Goal: Task Accomplishment & Management: Use online tool/utility

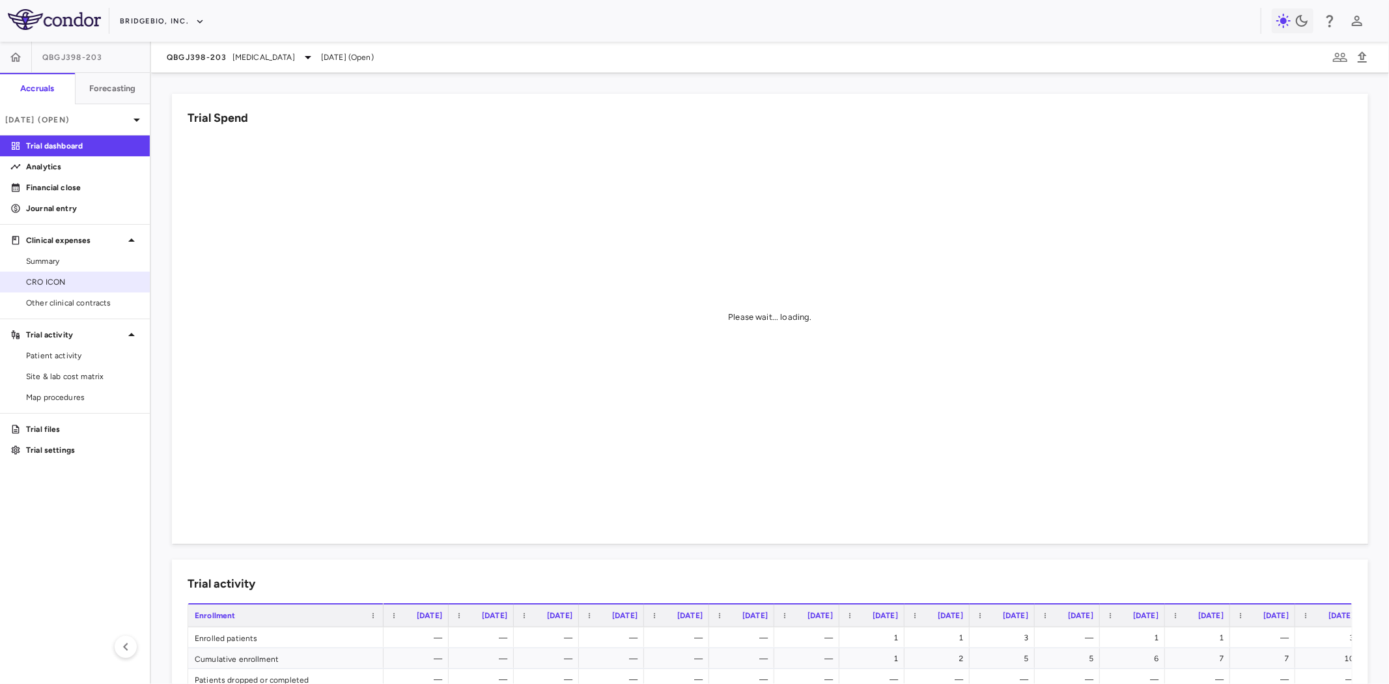
click at [78, 276] on span "CRO ICON" at bounding box center [82, 282] width 113 height 12
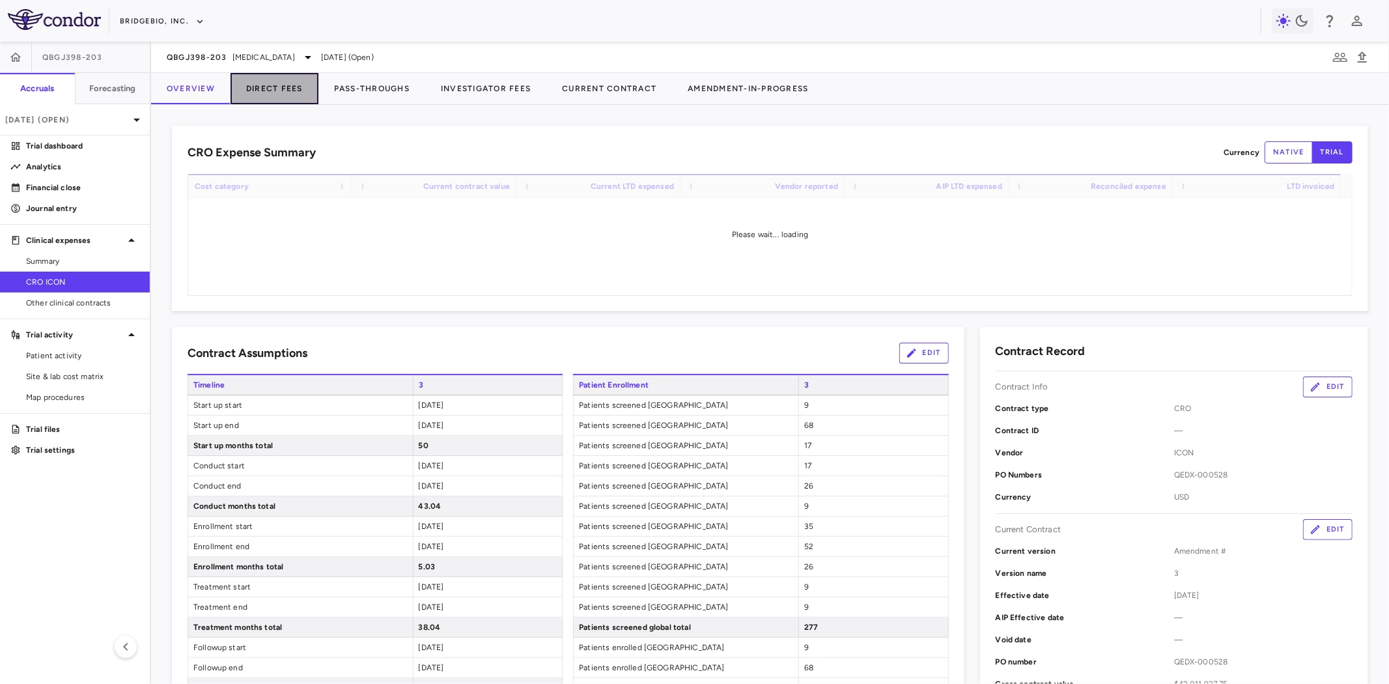
click at [241, 91] on button "Direct Fees" at bounding box center [275, 88] width 88 height 31
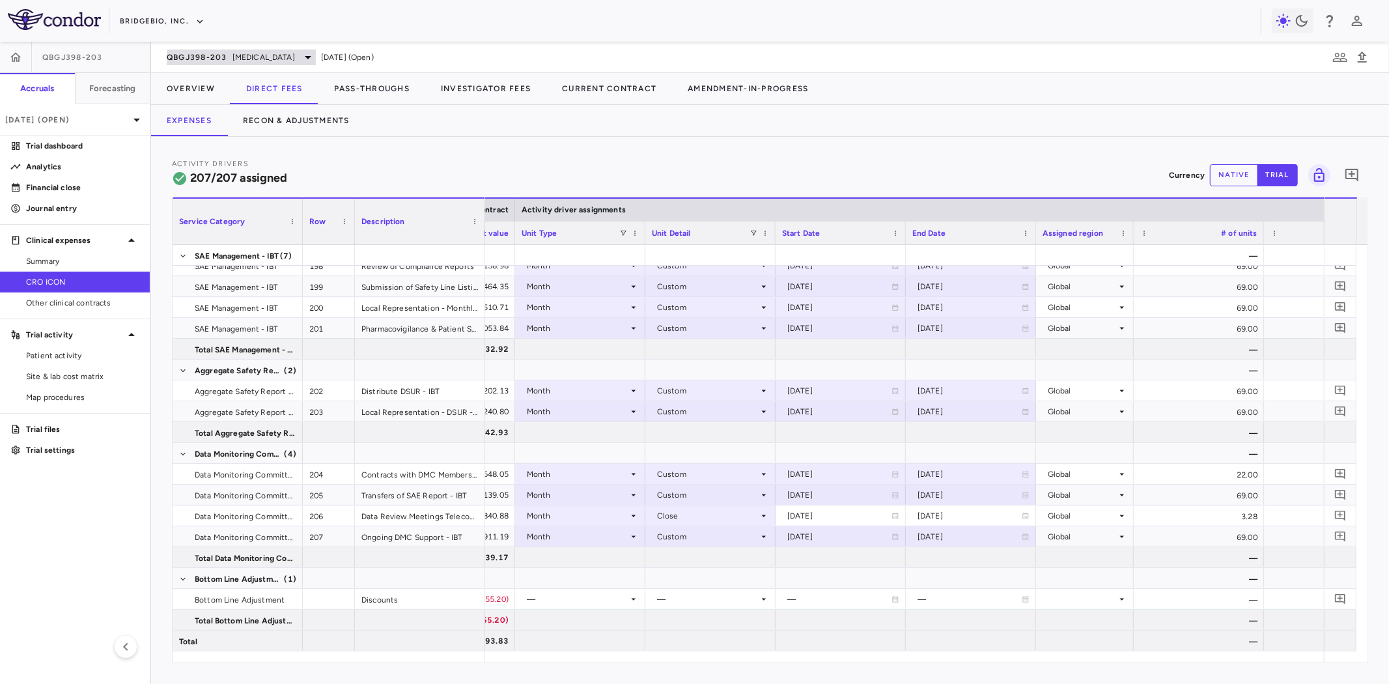
click at [240, 49] on div "QBGJ398-203 Achondroplasia" at bounding box center [241, 57] width 149 height 16
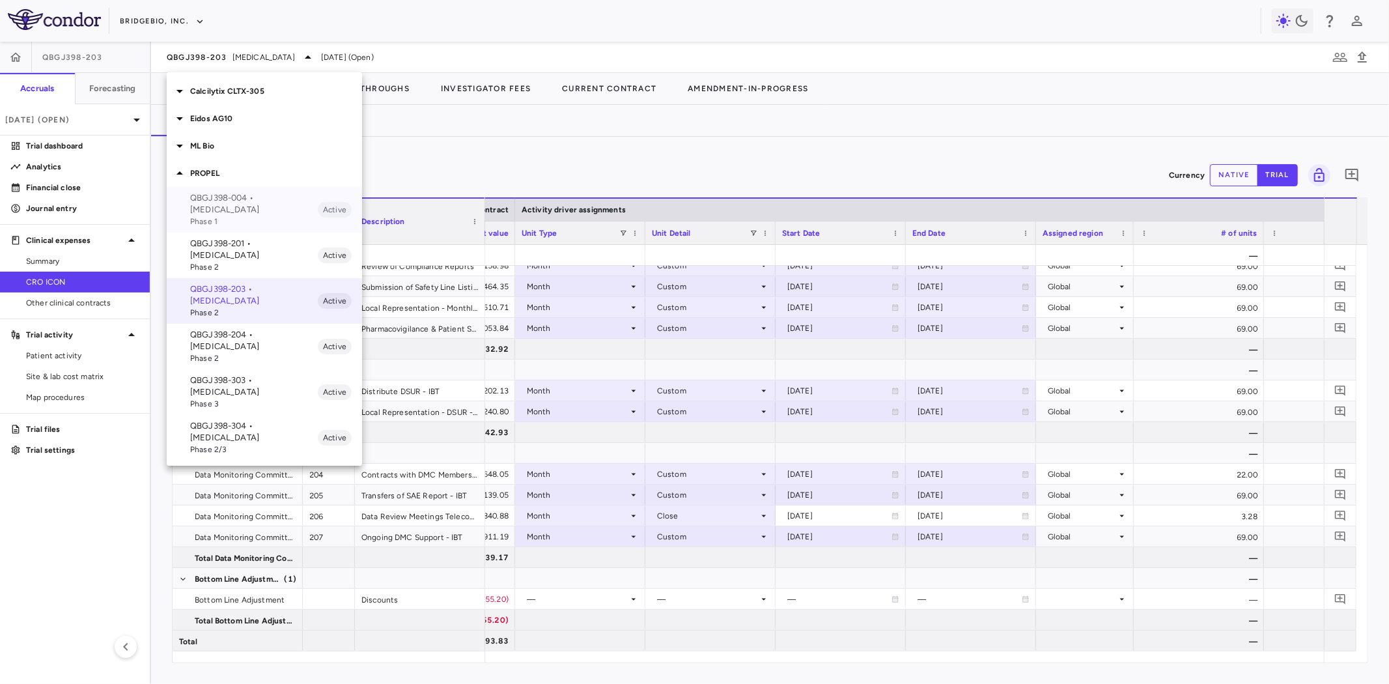
click at [251, 204] on p "QBGJ398-004 • Hypochondroplasia" at bounding box center [254, 203] width 128 height 23
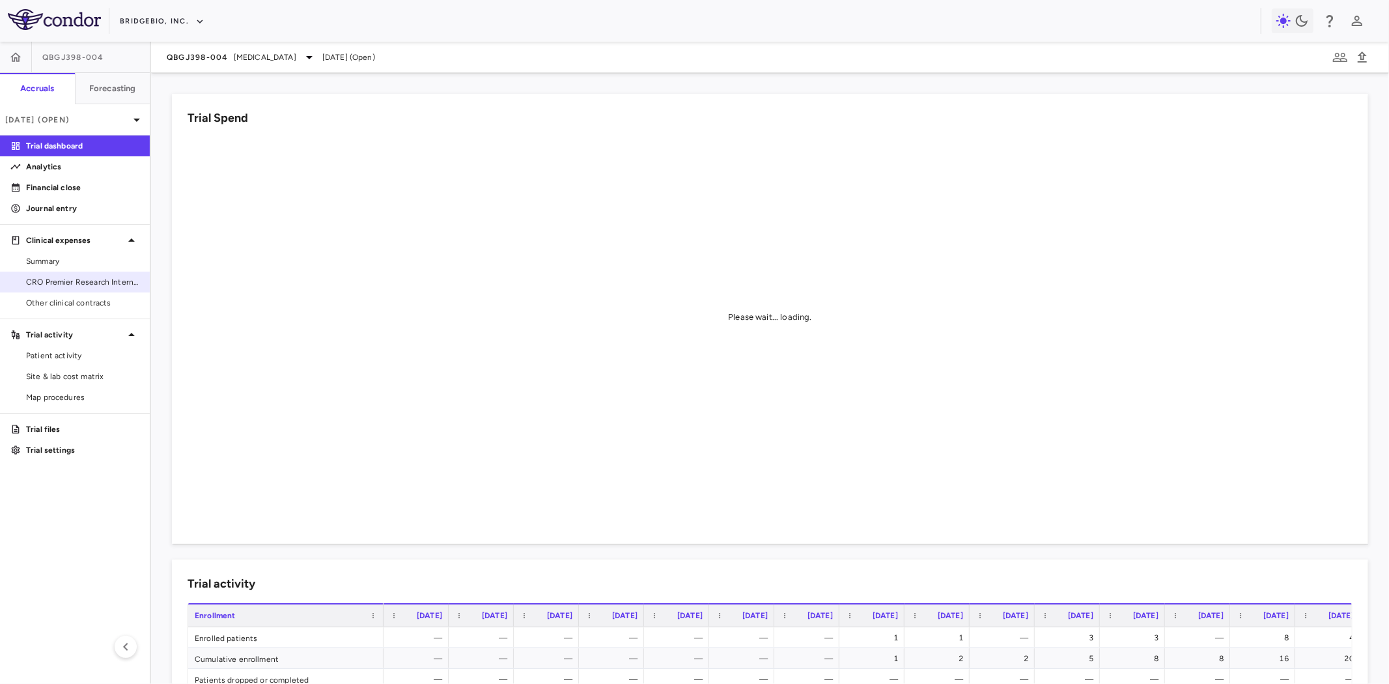
click at [95, 285] on span "CRO Premier Research International" at bounding box center [82, 282] width 113 height 12
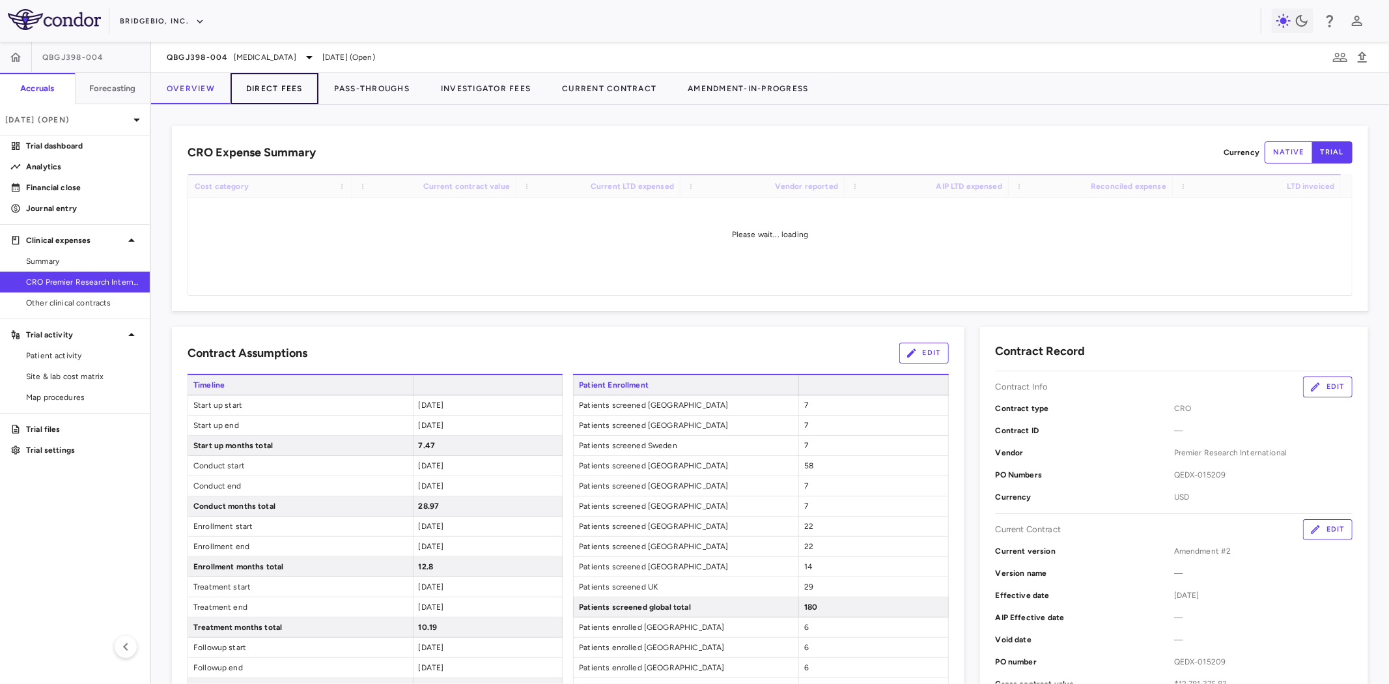
click at [278, 88] on button "Direct Fees" at bounding box center [275, 88] width 88 height 31
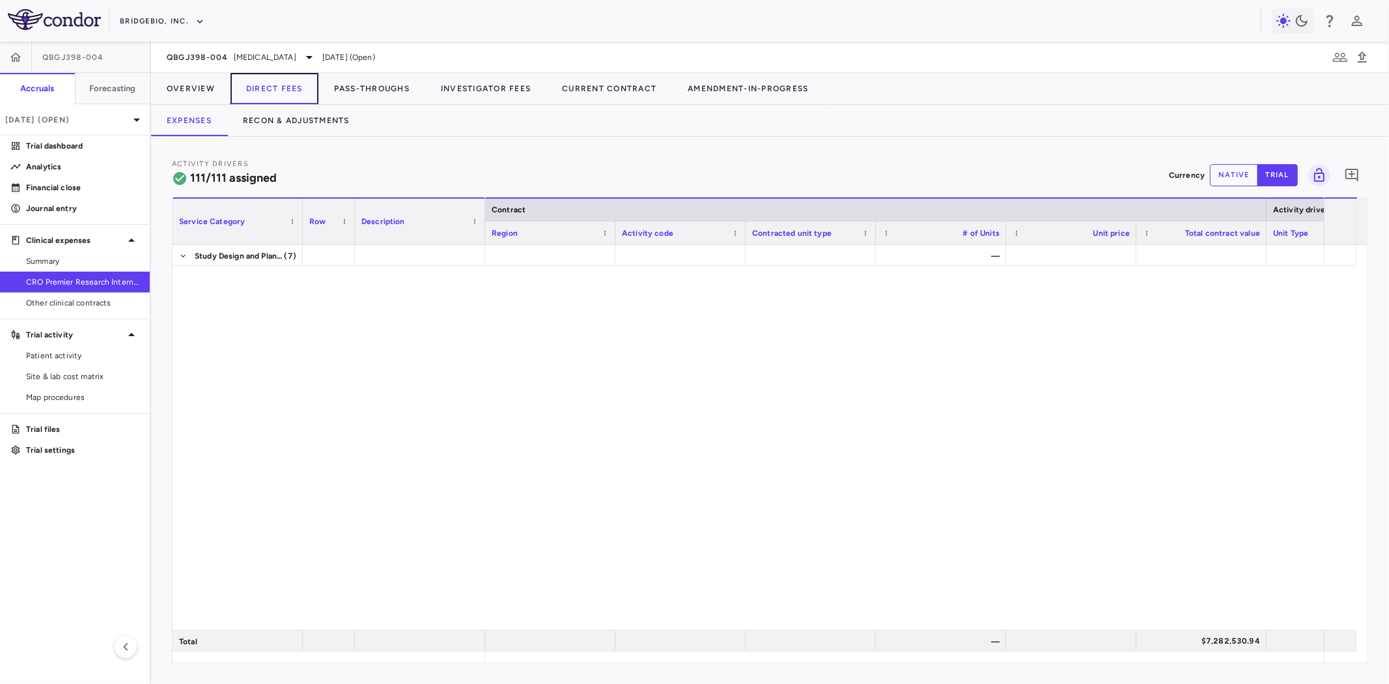
scroll to position [2720, 0]
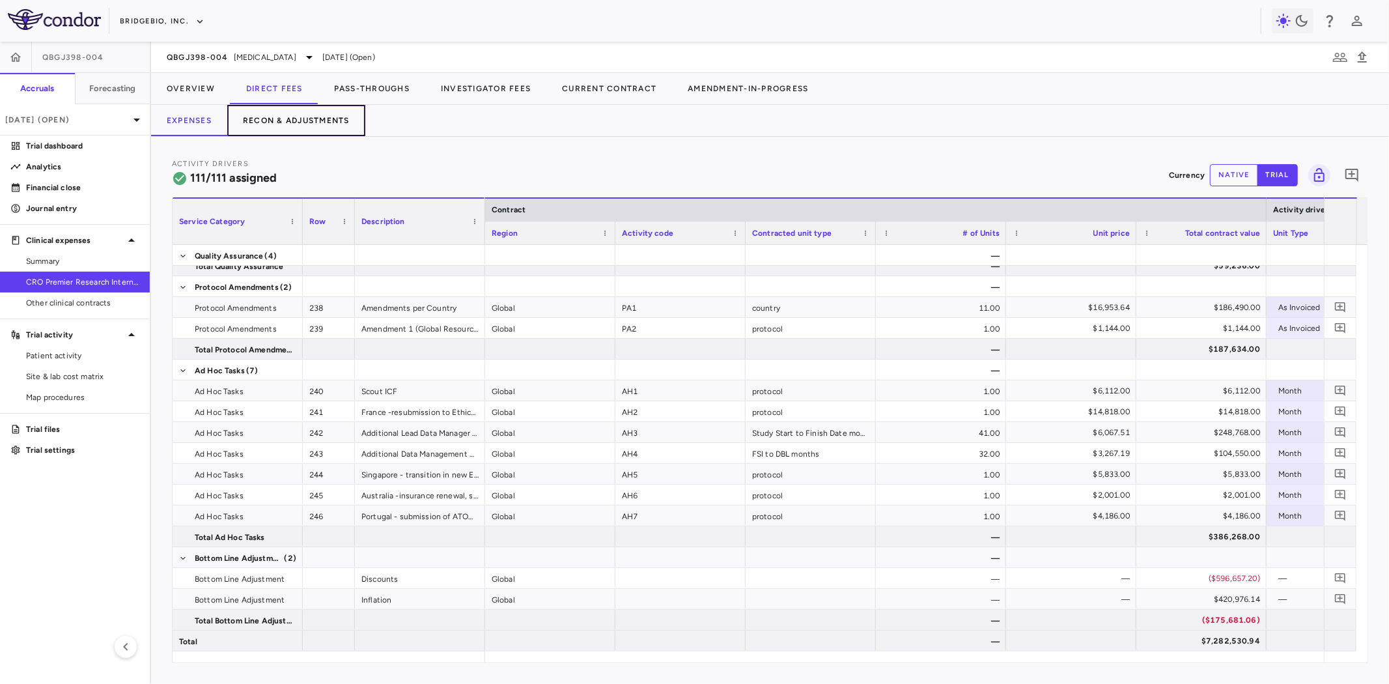
click at [327, 109] on button "Recon & Adjustments" at bounding box center [296, 120] width 138 height 31
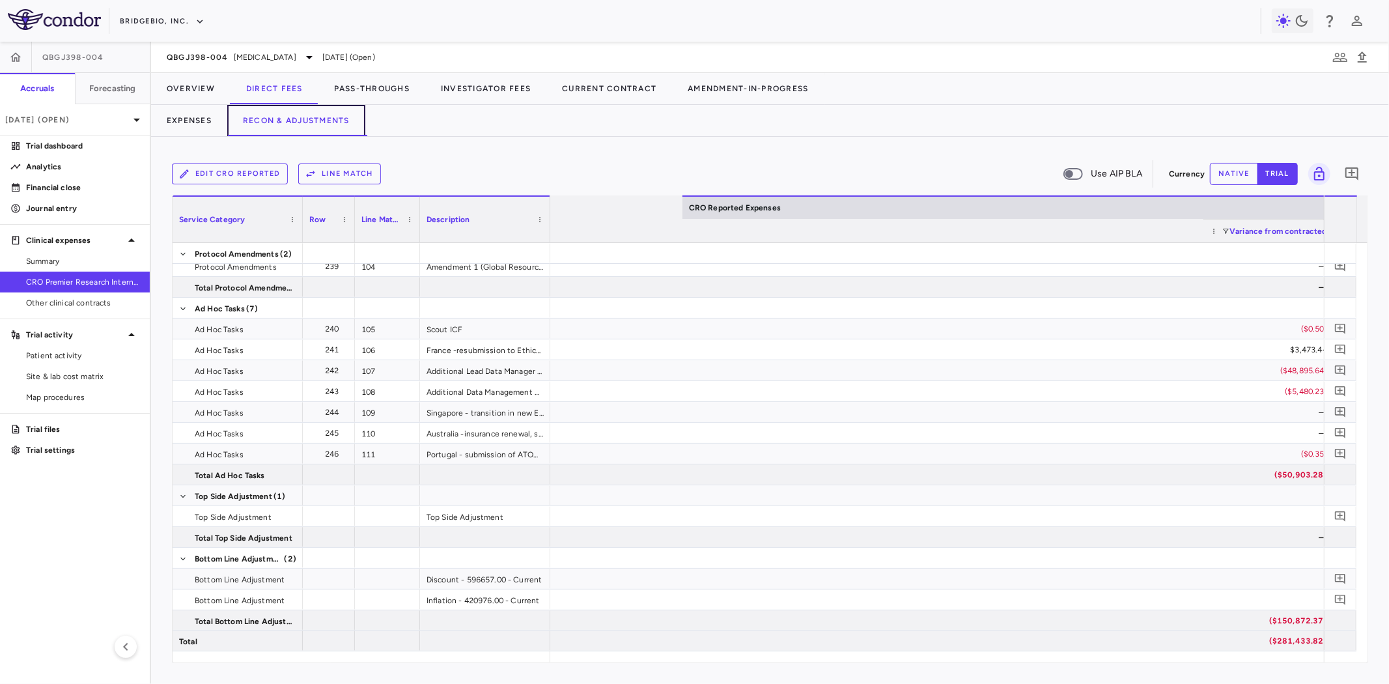
scroll to position [0, 1929]
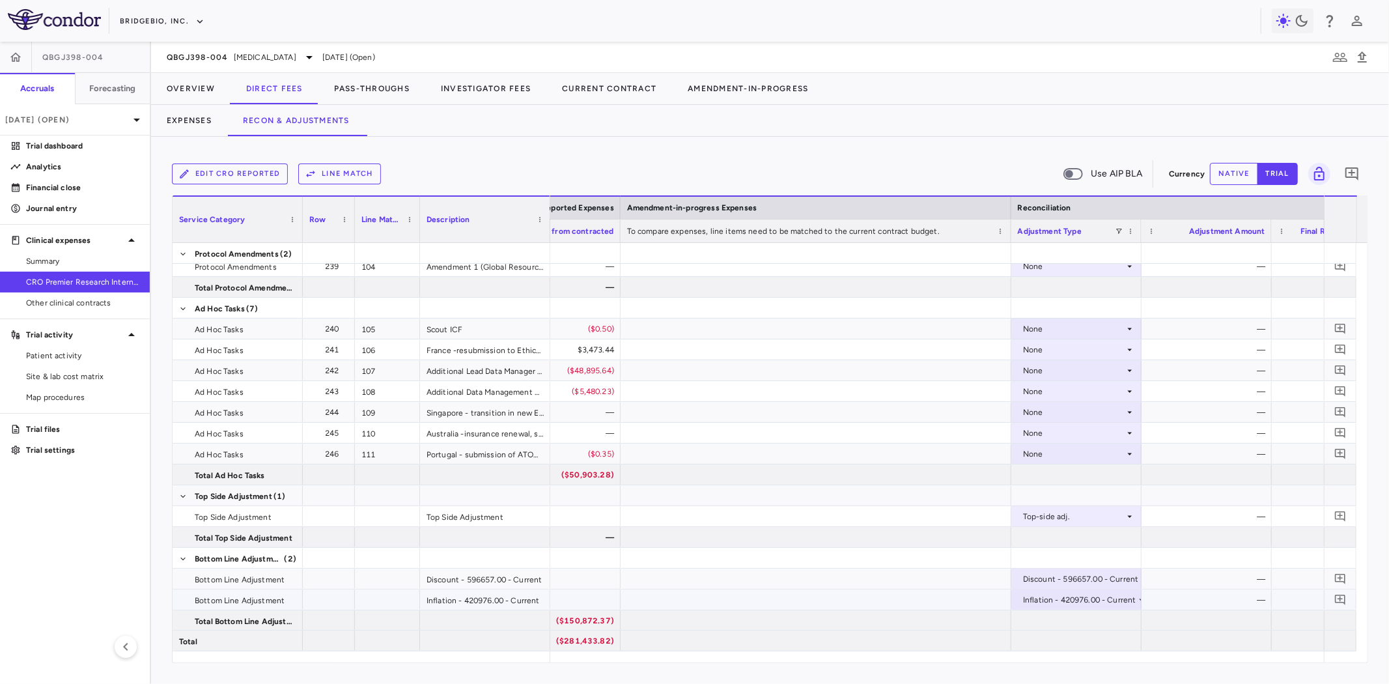
click at [1123, 601] on div "Inflation - 420976.00 - Current" at bounding box center [1079, 599] width 113 height 21
click at [1163, 596] on div at bounding box center [694, 342] width 1389 height 684
click at [1123, 577] on div "Discount - 596657.00 - Current" at bounding box center [1081, 579] width 116 height 21
click at [1153, 545] on div at bounding box center [694, 342] width 1389 height 684
click at [1052, 602] on div "Inflation - 420976.00 - Current" at bounding box center [1079, 599] width 113 height 21
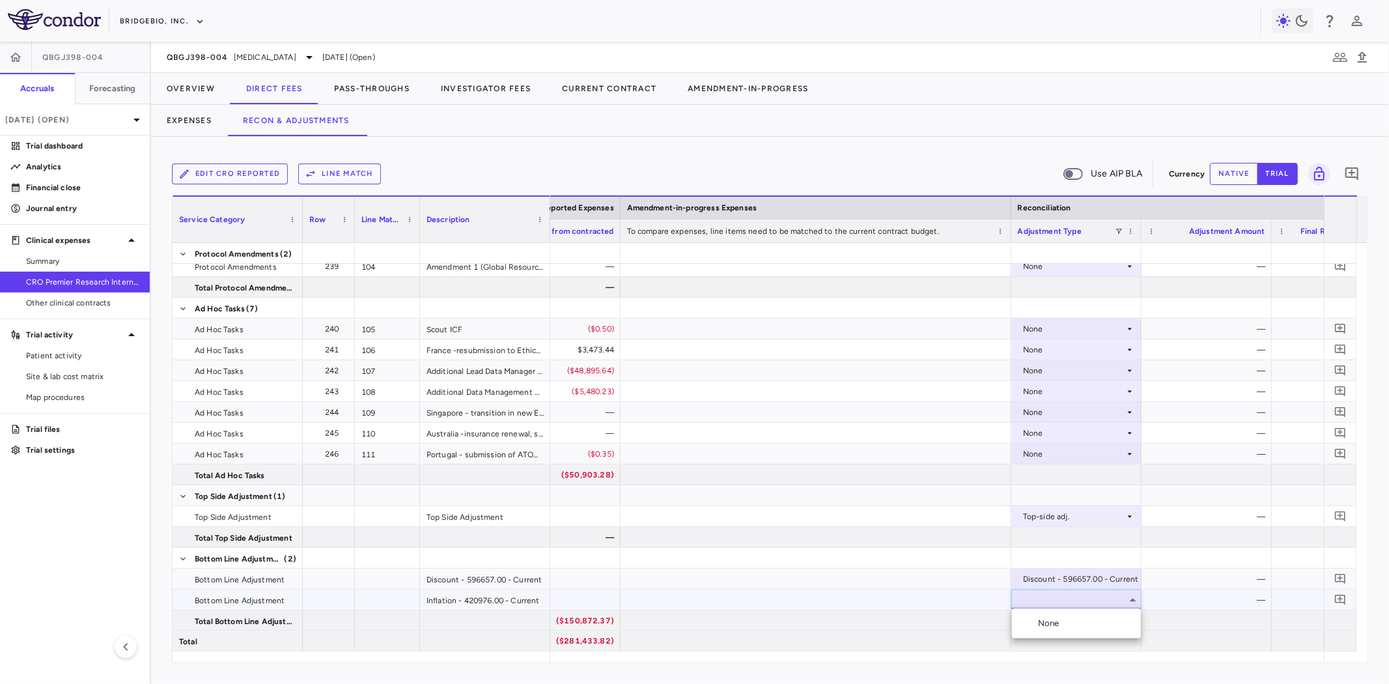
click at [1059, 628] on div "None" at bounding box center [1051, 623] width 27 height 12
click at [1189, 621] on div at bounding box center [1207, 620] width 130 height 20
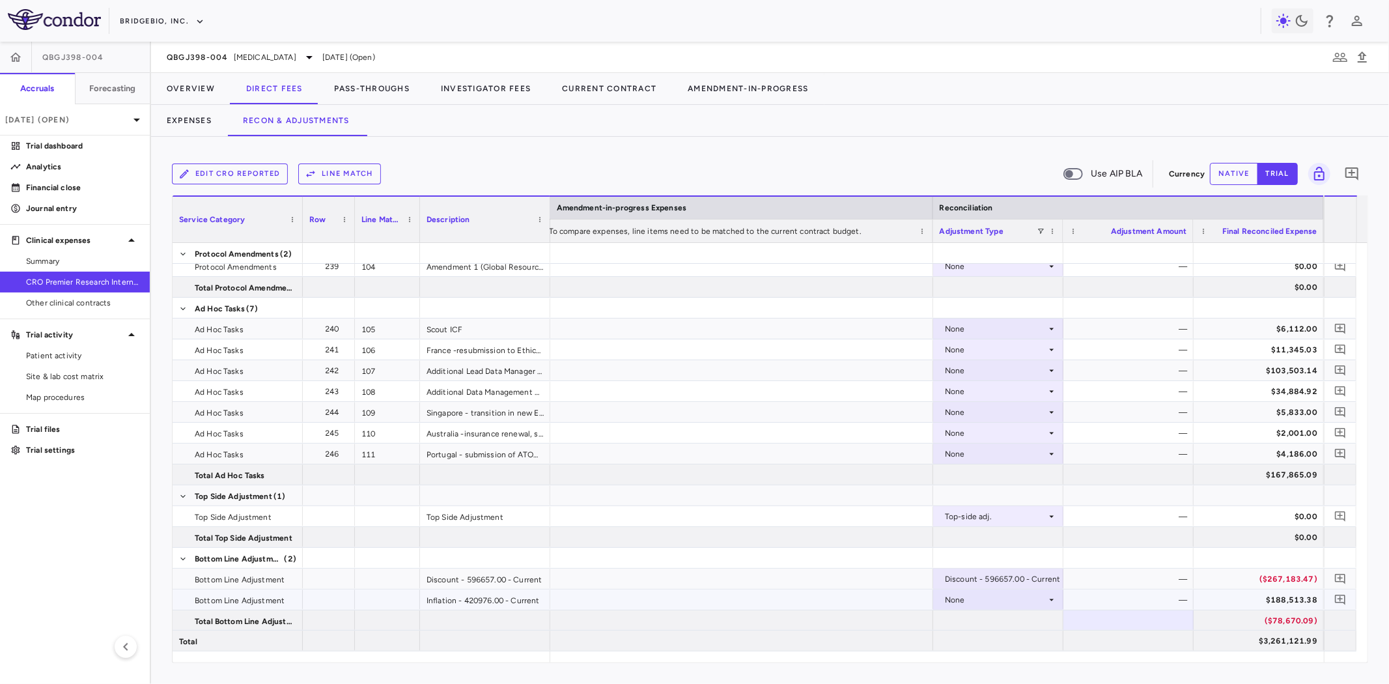
click at [1155, 600] on div "—" at bounding box center [1131, 599] width 112 height 21
click at [1238, 172] on button "native" at bounding box center [1234, 174] width 48 height 22
click at [987, 608] on div "None" at bounding box center [996, 599] width 102 height 21
click at [990, 621] on li "None" at bounding box center [998, 623] width 129 height 21
click at [1123, 593] on div "—" at bounding box center [1131, 599] width 112 height 21
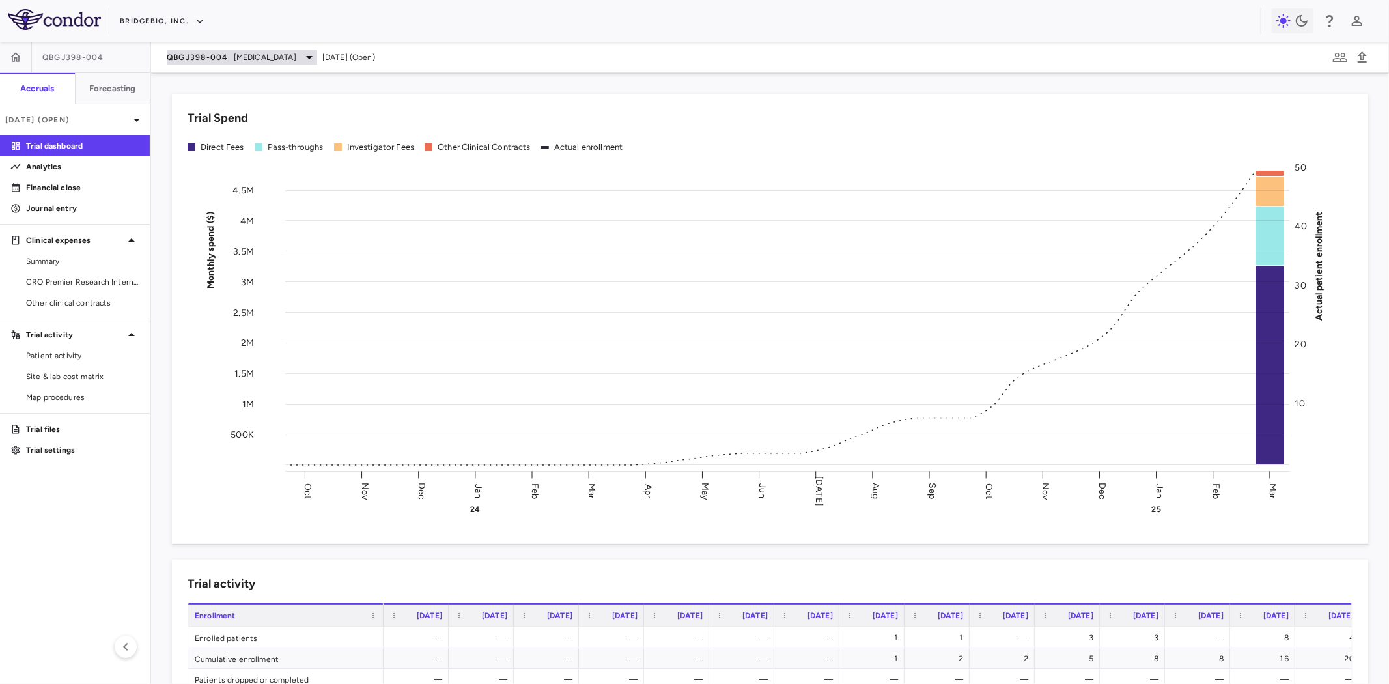
click at [245, 56] on span "[MEDICAL_DATA]" at bounding box center [265, 57] width 63 height 12
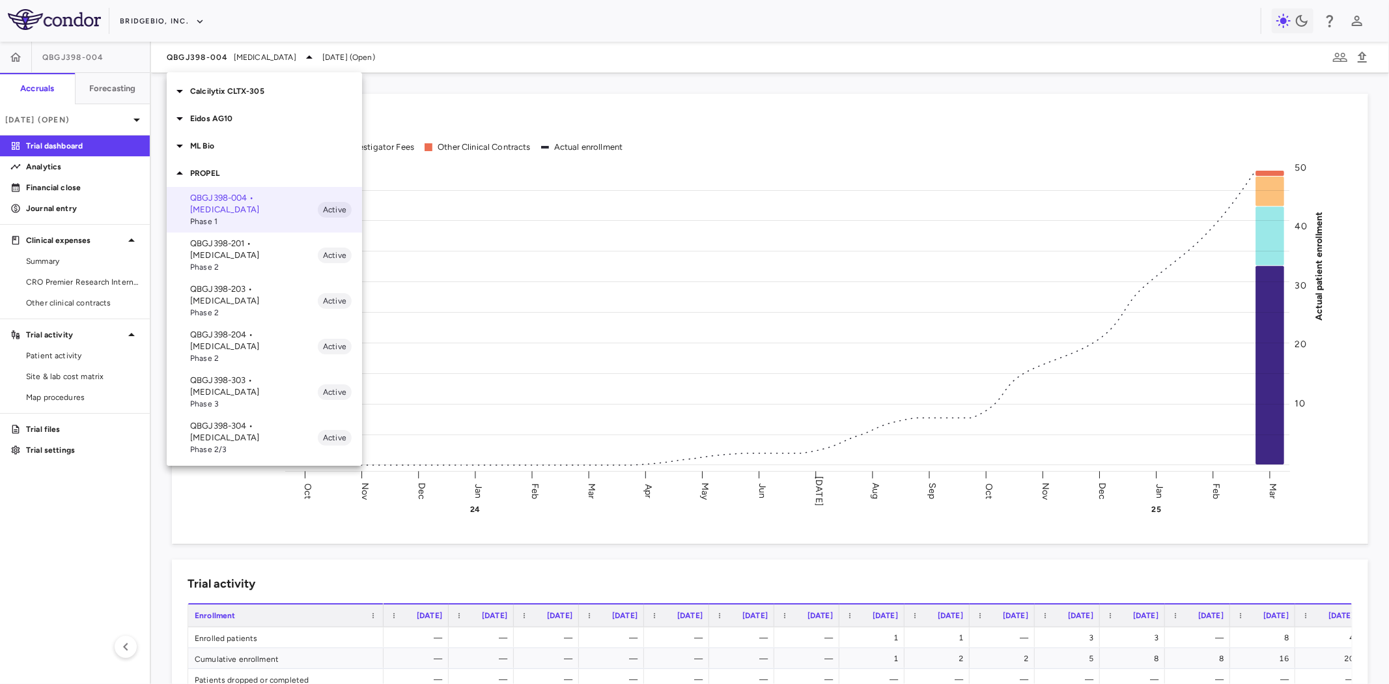
click at [229, 127] on div "Eidos AG10" at bounding box center [264, 118] width 195 height 27
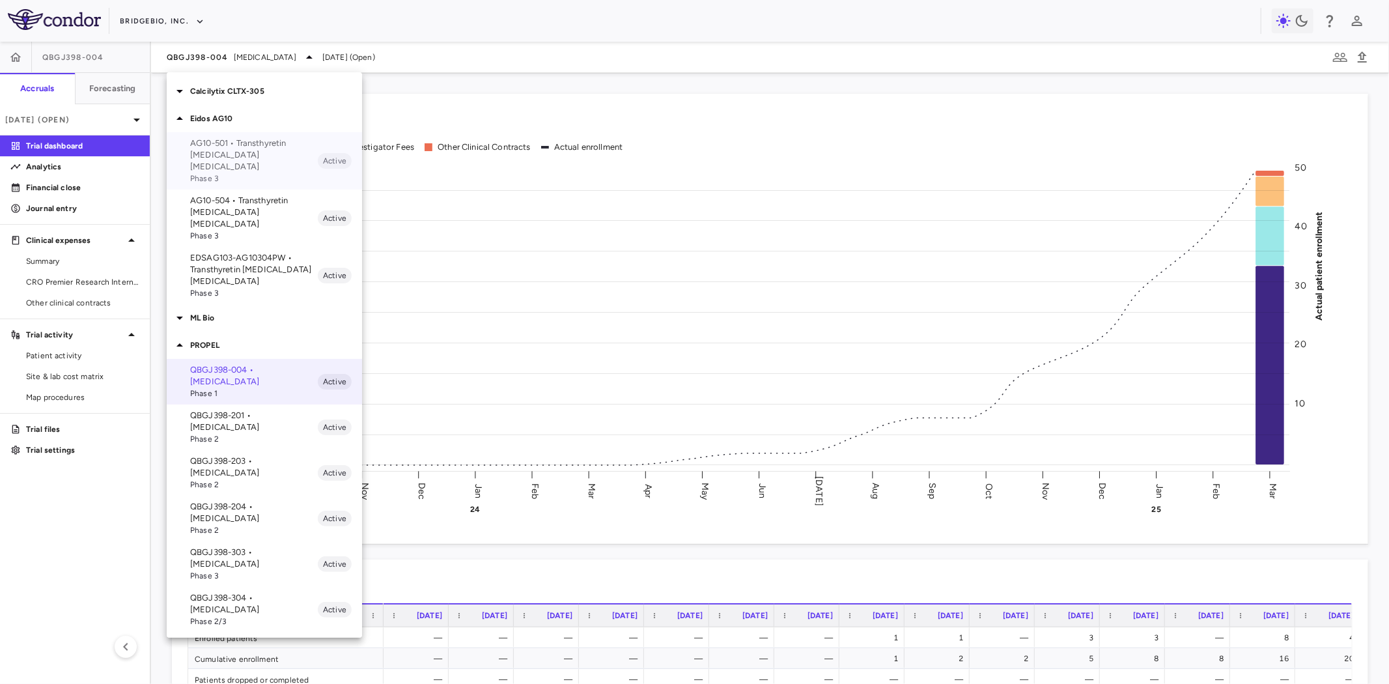
click at [251, 158] on p "AG10-501 • Transthyretin Amyloid Cardiomyopathy" at bounding box center [254, 154] width 128 height 35
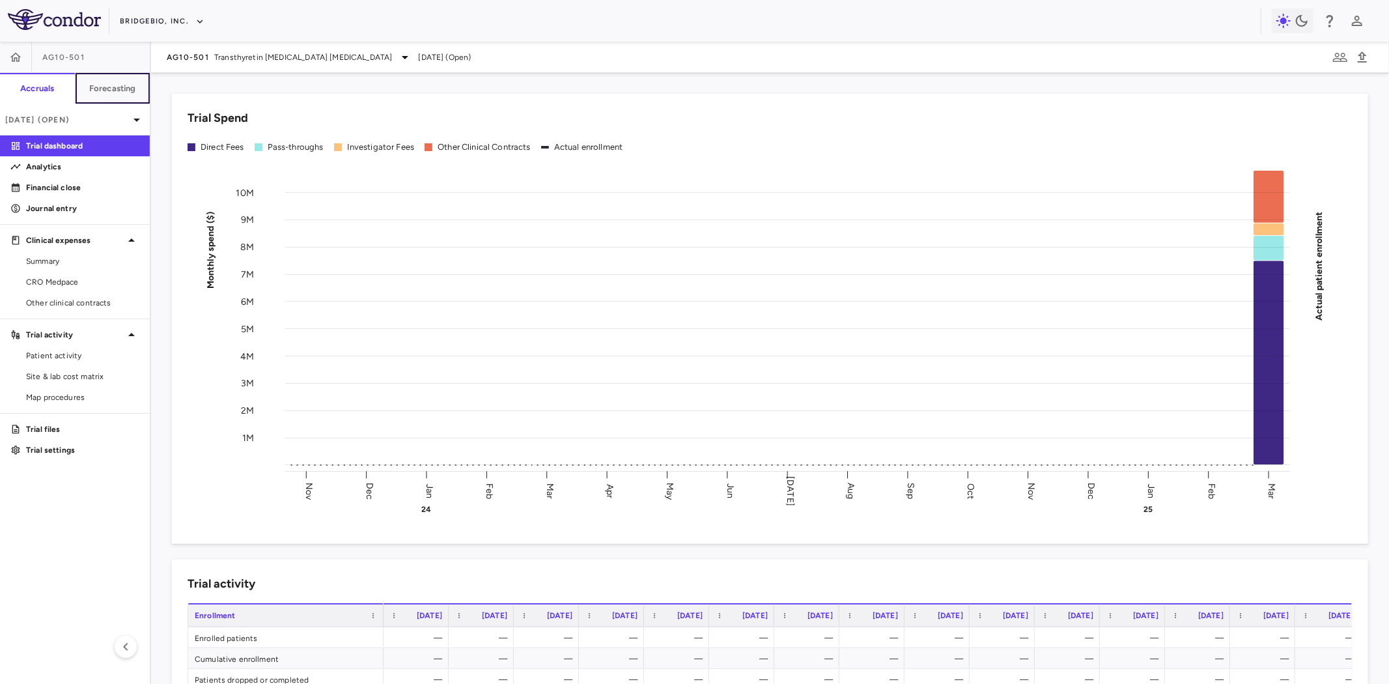
drag, startPoint x: 115, startPoint y: 91, endPoint x: 156, endPoint y: 94, distance: 41.8
click at [115, 91] on h6 "Forecasting" at bounding box center [112, 89] width 47 height 12
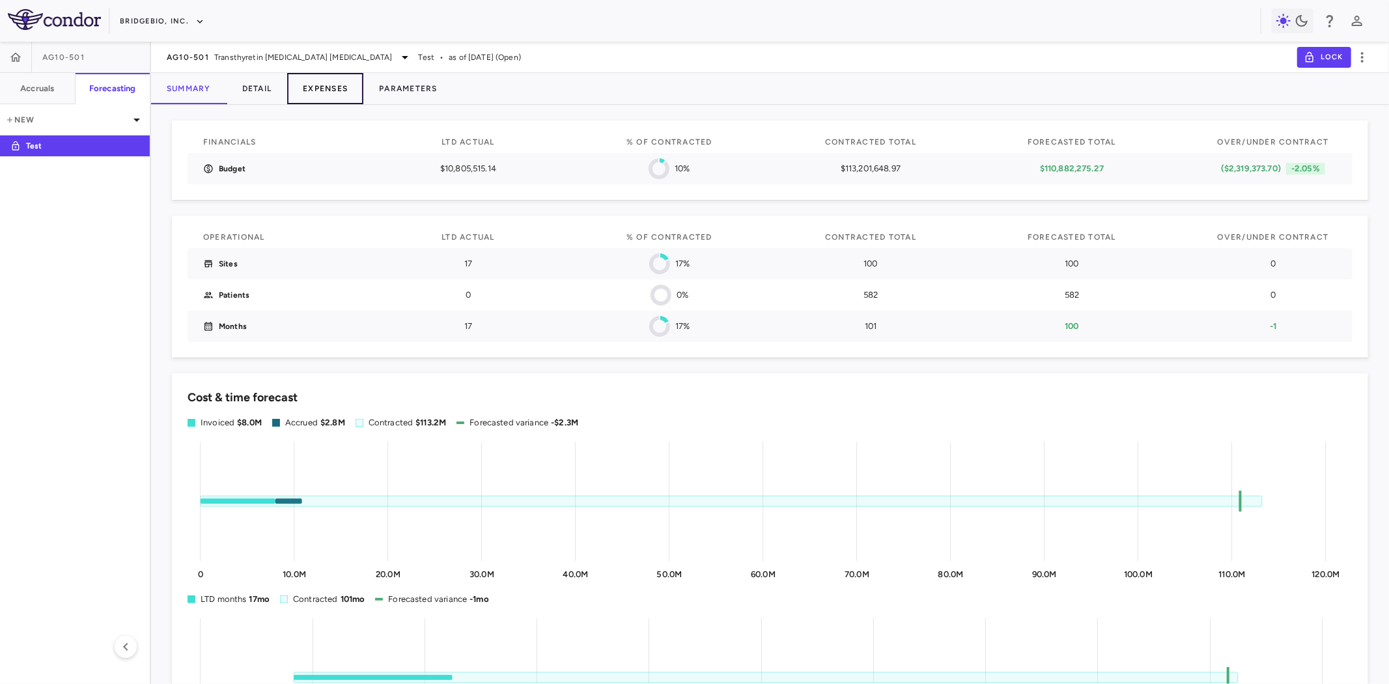
click at [320, 91] on button "Expenses" at bounding box center [325, 88] width 76 height 31
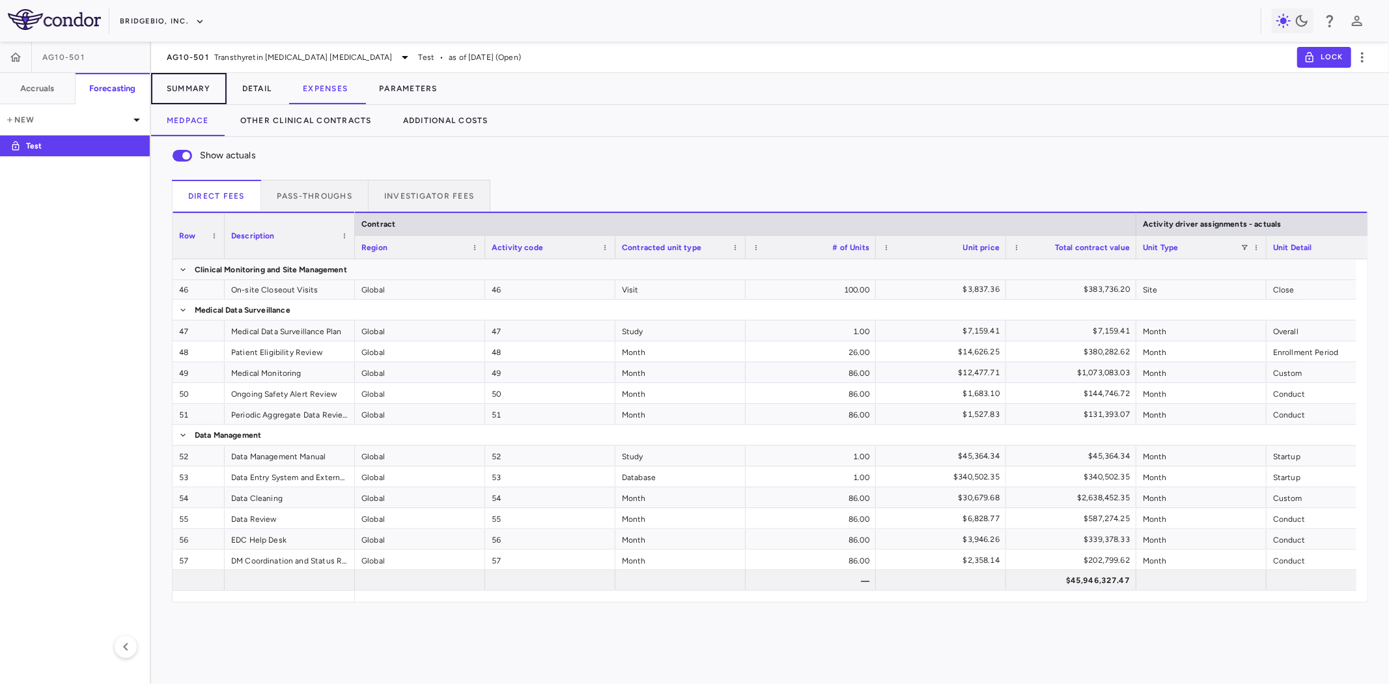
drag, startPoint x: 205, startPoint y: 85, endPoint x: 26, endPoint y: 339, distance: 310.8
click at [26, 337] on div "AG10-501 Accruals Forecasting New Test AG10-501 Transthyretin Amyloid Cardiomyo…" at bounding box center [694, 363] width 1389 height 642
click at [26, 339] on aside "AG10-501 Accruals Forecasting New Test" at bounding box center [75, 363] width 151 height 642
click at [250, 95] on button "Detail" at bounding box center [257, 88] width 61 height 31
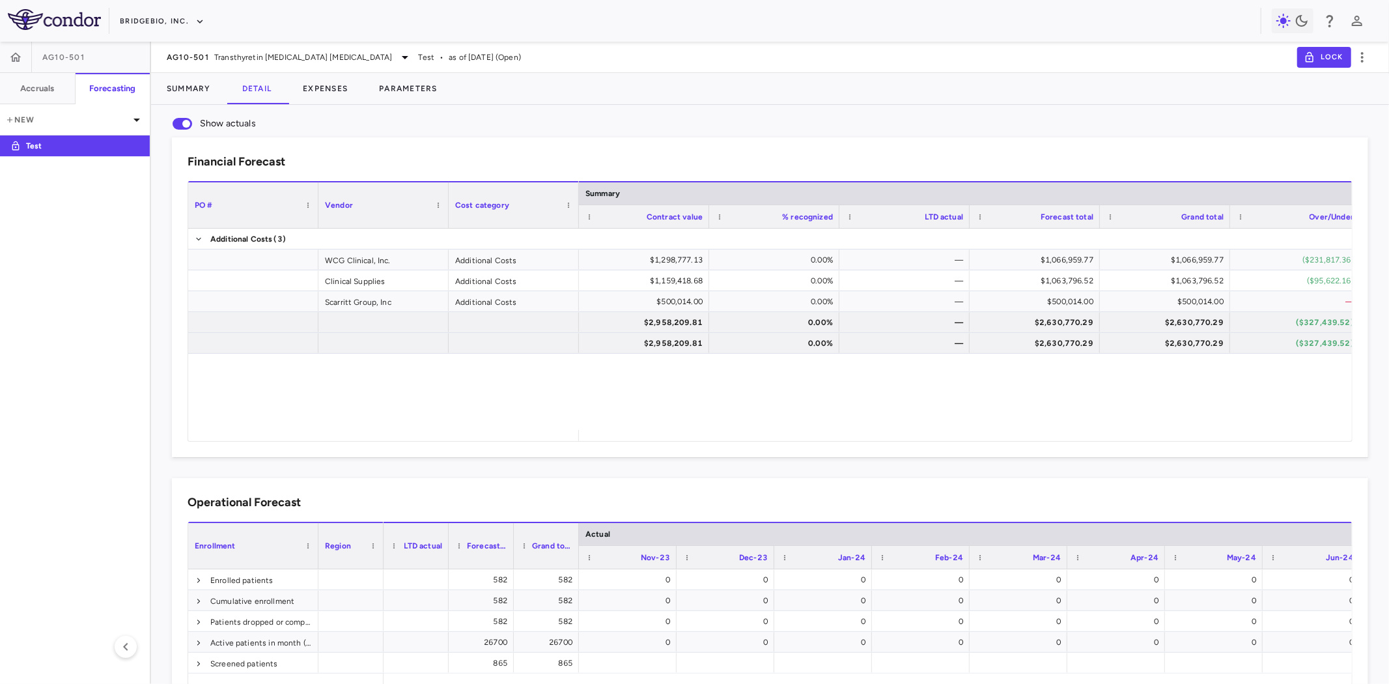
drag, startPoint x: 415, startPoint y: 57, endPoint x: 503, endPoint y: 57, distance: 87.9
click at [503, 57] on div "AG10-501 Transthyretin Amyloid Cardiomyopathy Test • as of Mar 2025 (Open) Lock" at bounding box center [770, 57] width 1238 height 31
click at [482, 55] on span "as of Mar 2025 (Open)" at bounding box center [485, 57] width 72 height 12
click at [532, 61] on div "AG10-501 Transthyretin Amyloid Cardiomyopathy Test • as of Mar 2025 (Open) Lock" at bounding box center [770, 57] width 1238 height 31
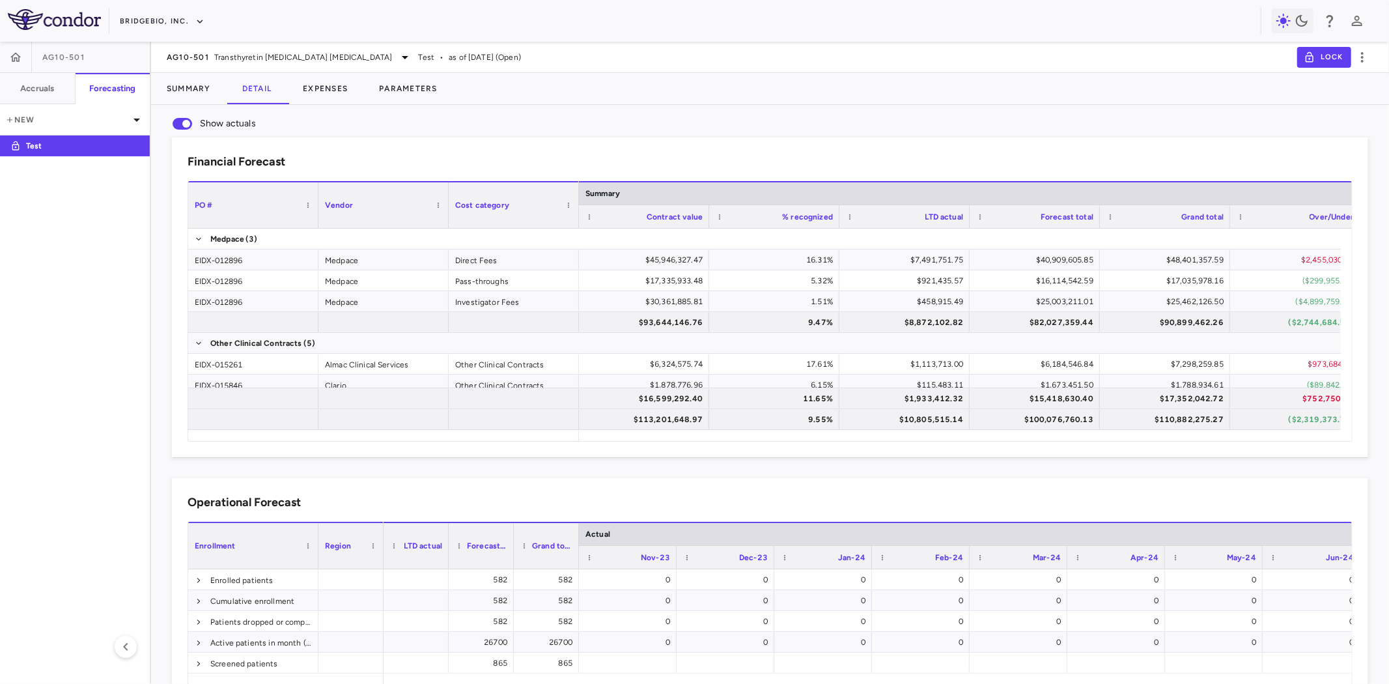
drag, startPoint x: 492, startPoint y: 53, endPoint x: 404, endPoint y: 55, distance: 88.0
click at [404, 55] on div "AG10-501 Transthyretin Amyloid Cardiomyopathy Test • as of Mar 2025 (Open) Lock" at bounding box center [770, 57] width 1238 height 31
click at [471, 55] on span "as of Mar 2025 (Open)" at bounding box center [485, 57] width 72 height 12
click at [1364, 55] on icon "button" at bounding box center [1363, 57] width 16 height 16
click at [1348, 102] on div "Duplicate" at bounding box center [1345, 101] width 58 height 22
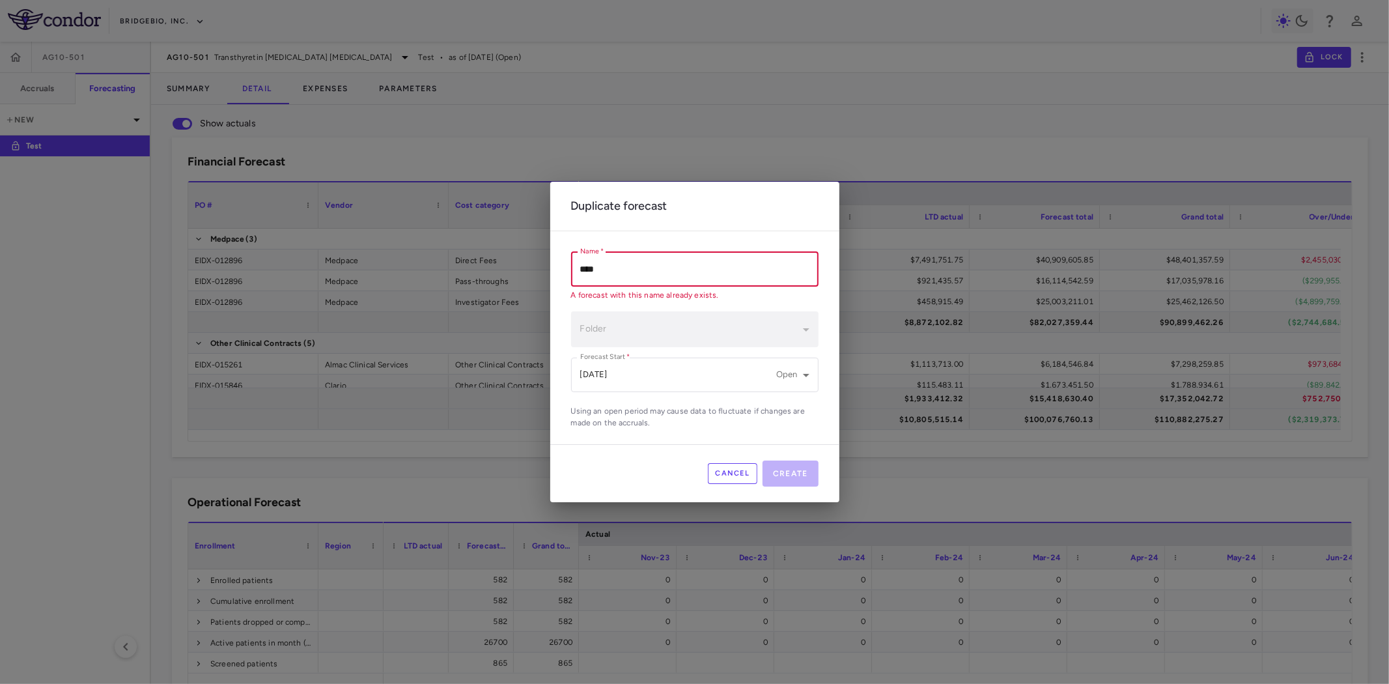
click at [623, 272] on input "****" at bounding box center [694, 269] width 247 height 35
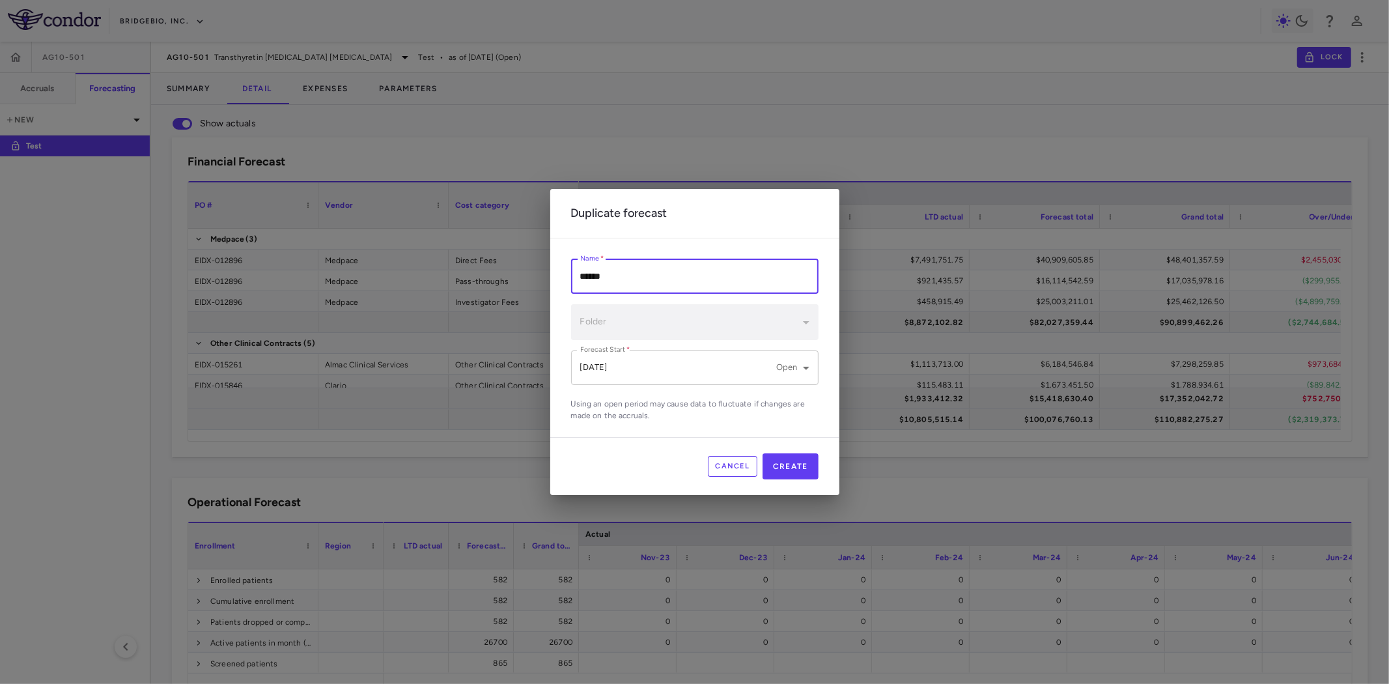
type input "******"
click at [659, 366] on body "Skip to sidebar Skip to main content BridgeBio, Inc. AG10-501 Accruals Forecast…" at bounding box center [694, 342] width 1389 height 684
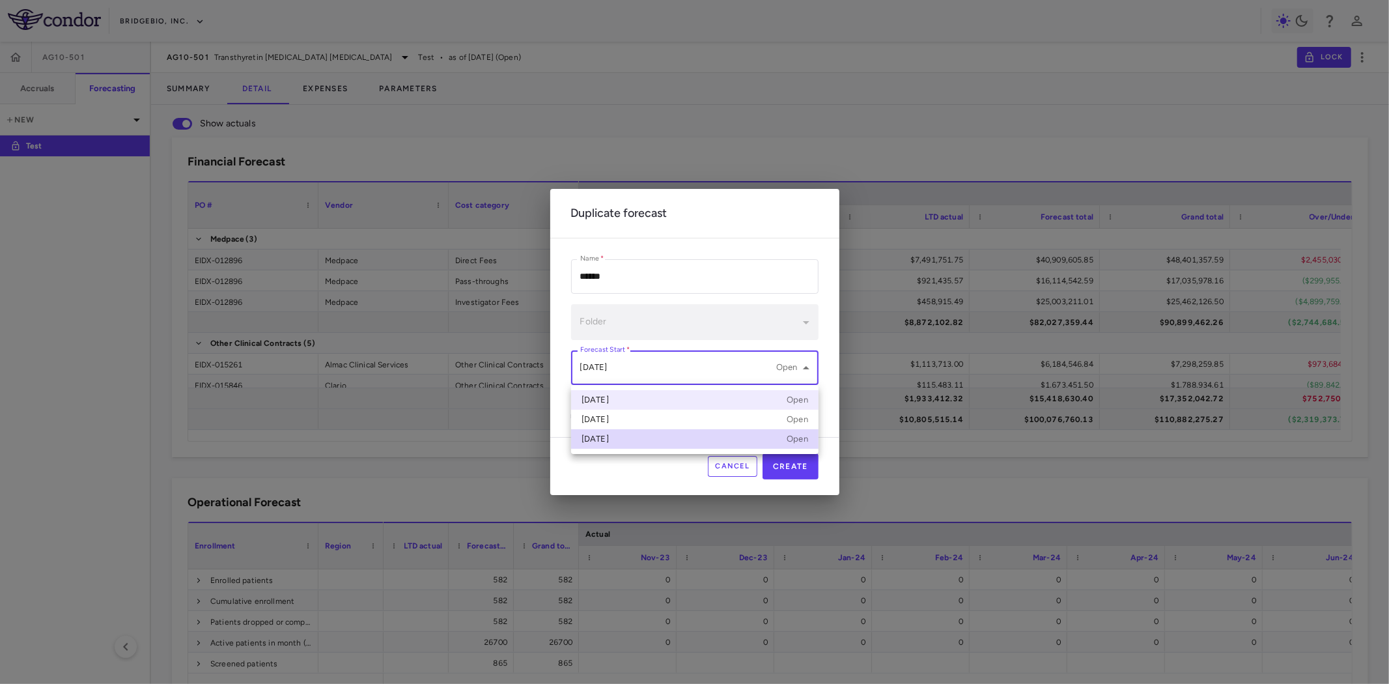
click at [620, 401] on div "Jun 2025 Open" at bounding box center [695, 400] width 227 height 12
type input "**********"
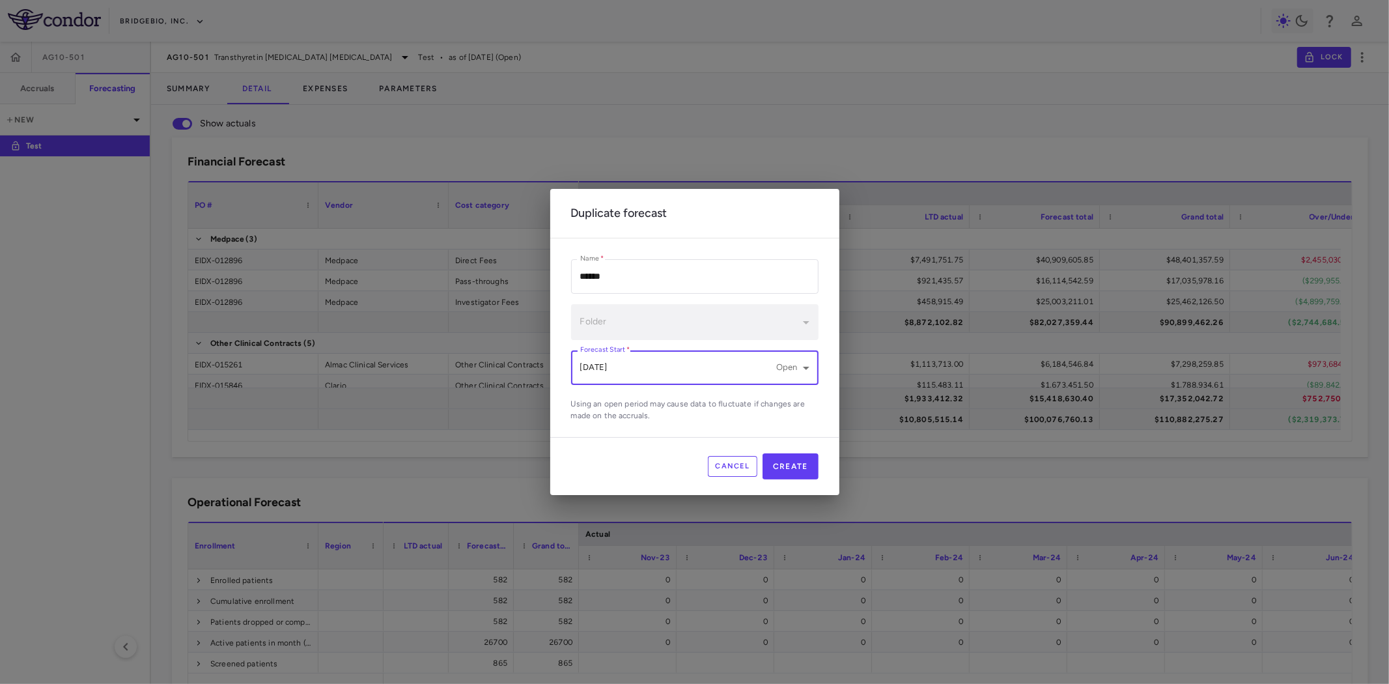
click at [711, 336] on div "​" at bounding box center [694, 322] width 247 height 36
click at [793, 464] on button "Create" at bounding box center [791, 466] width 56 height 26
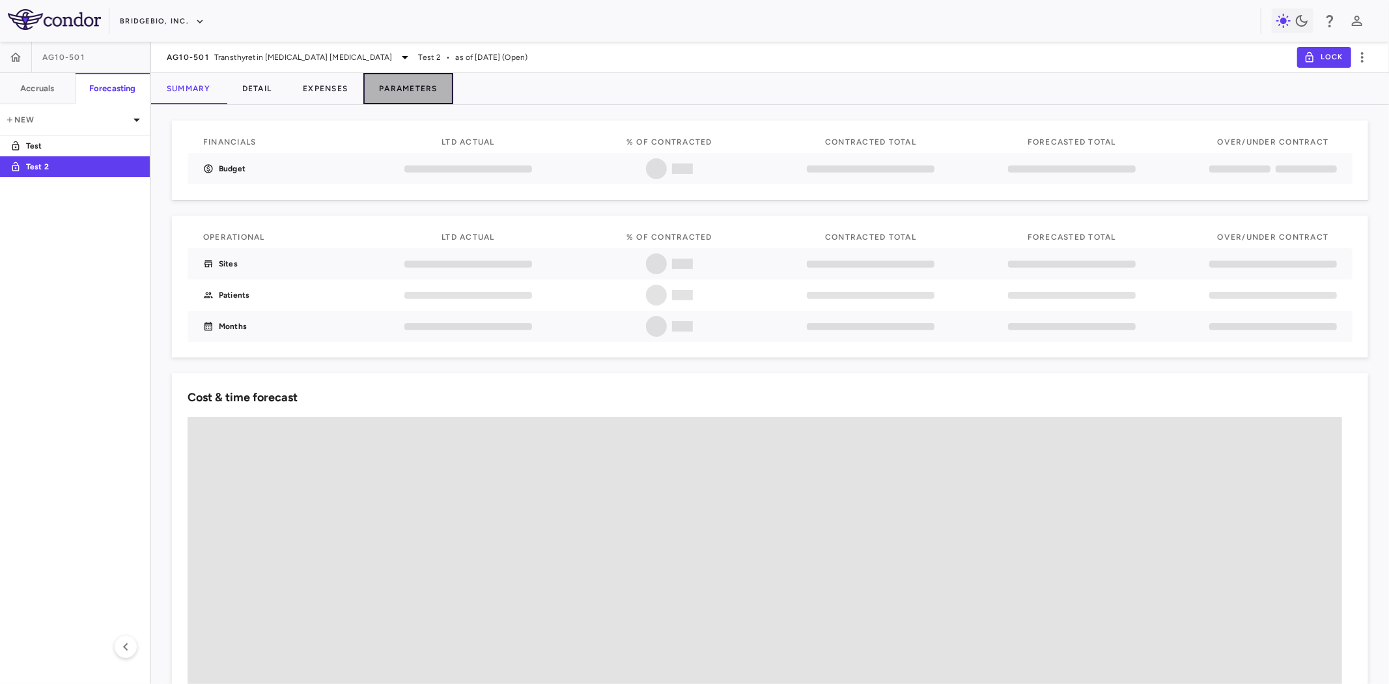
click at [412, 83] on button "Parameters" at bounding box center [408, 88] width 90 height 31
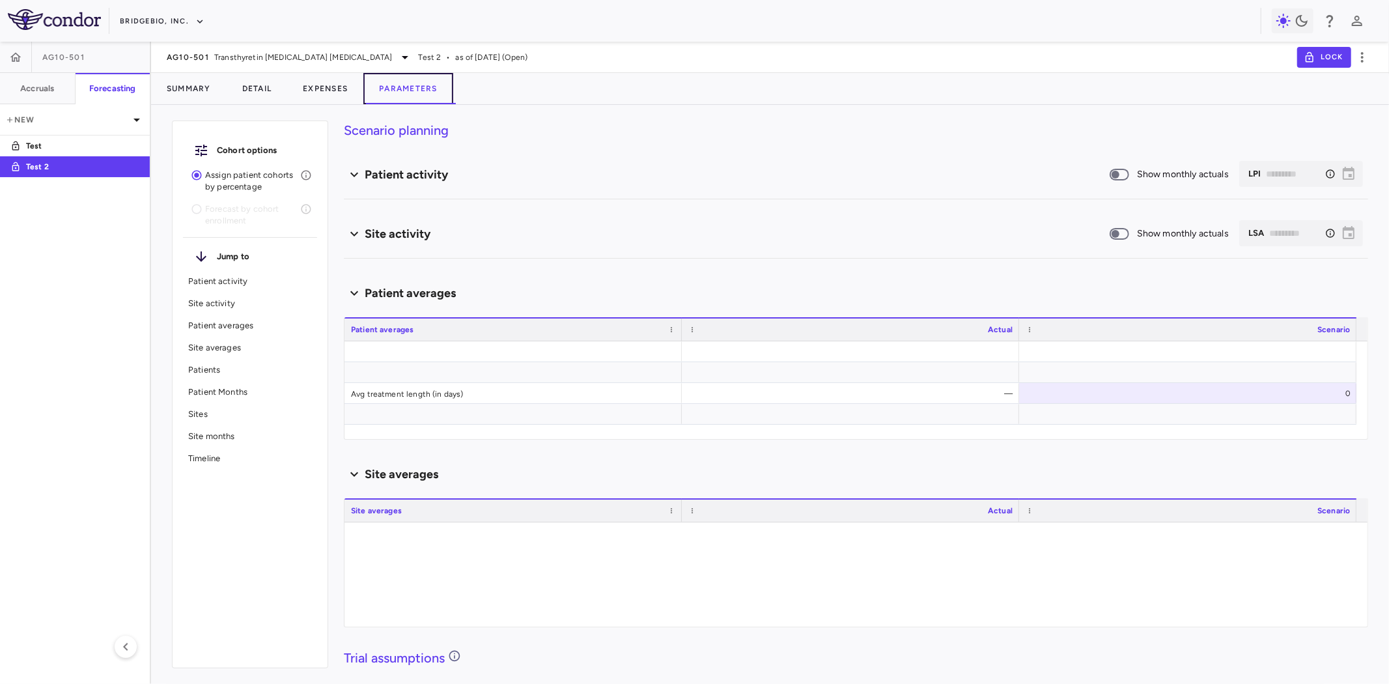
type input "********"
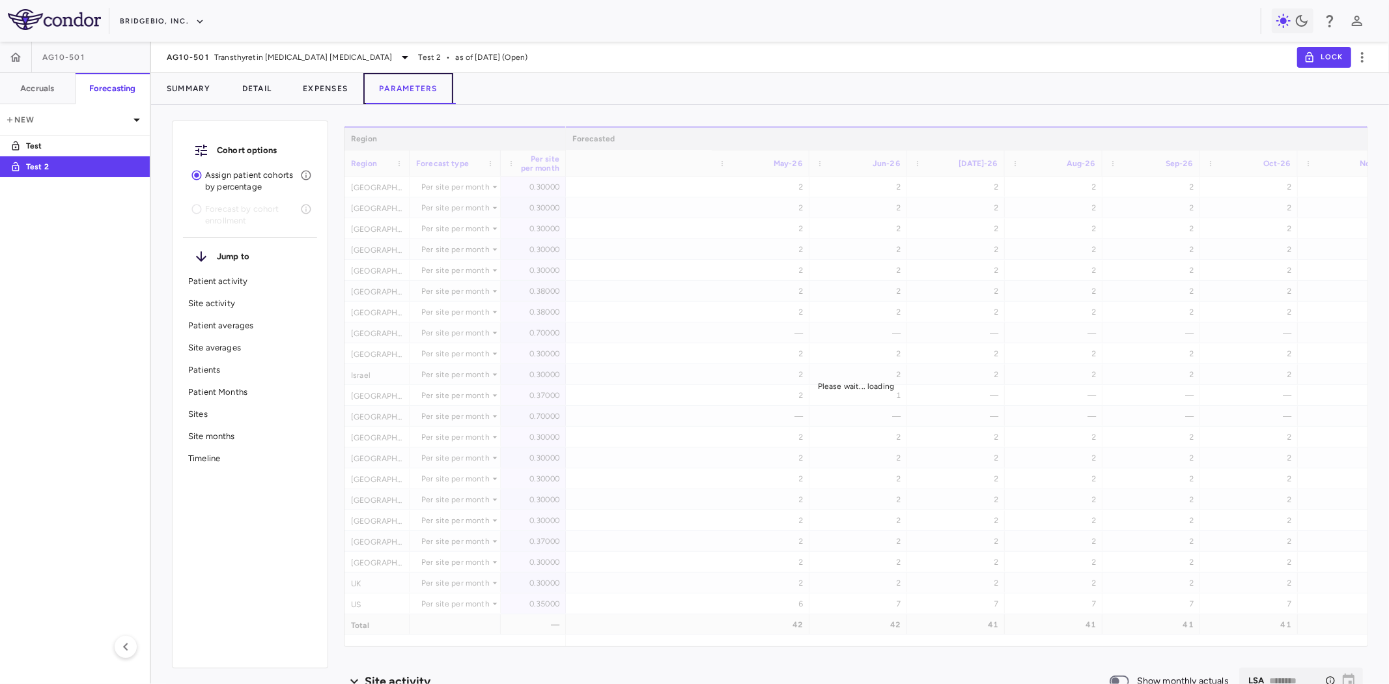
scroll to position [0, 1336]
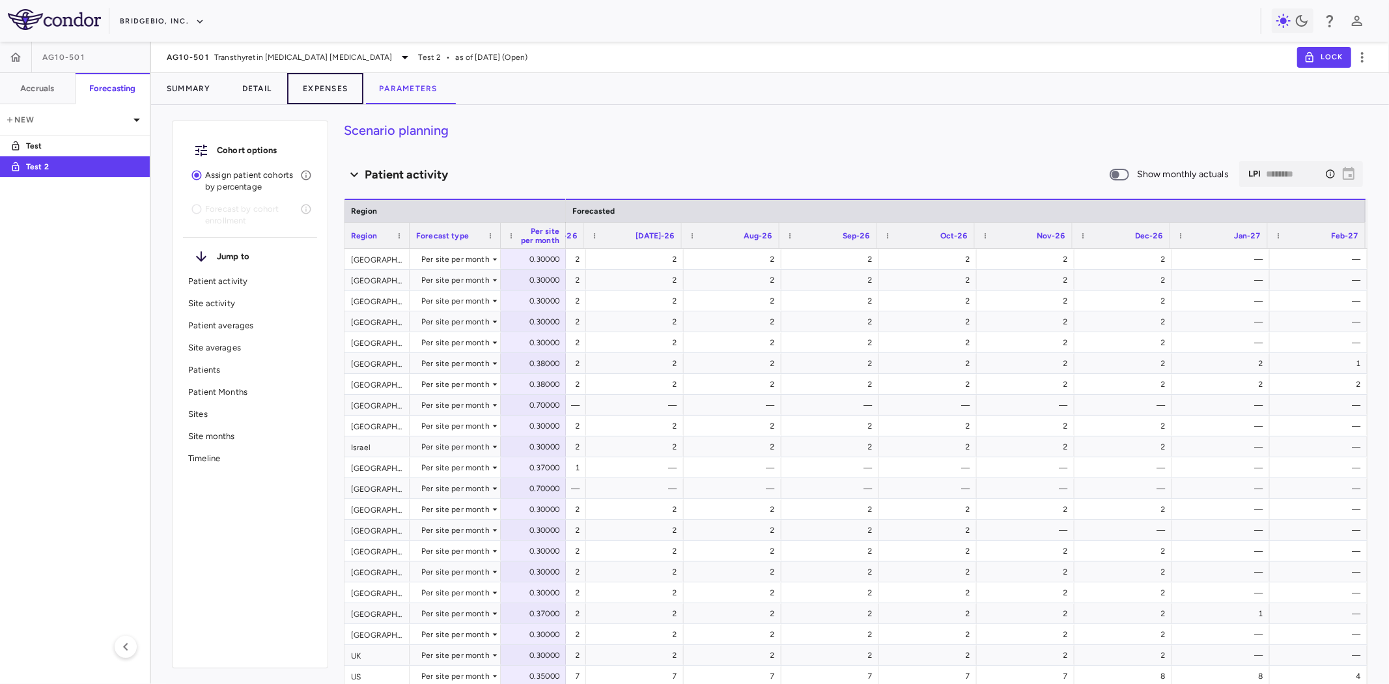
click at [318, 82] on button "Expenses" at bounding box center [325, 88] width 76 height 31
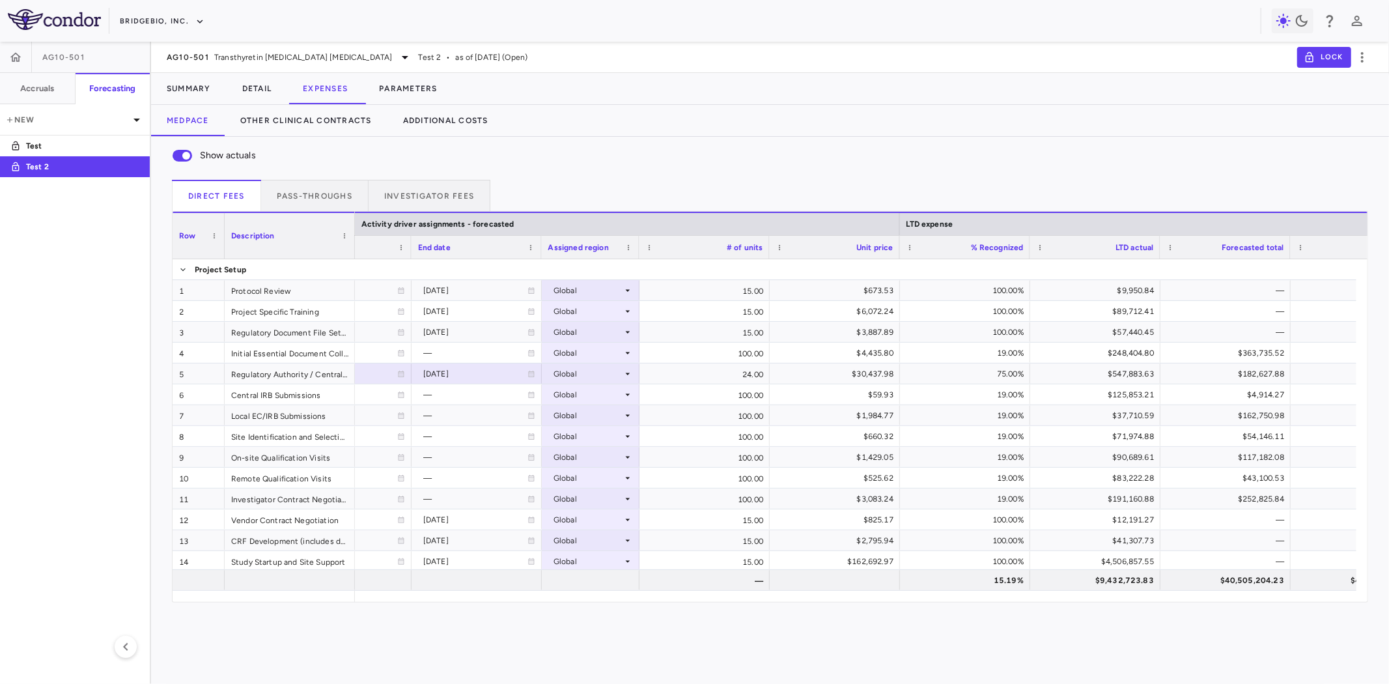
drag, startPoint x: 440, startPoint y: 55, endPoint x: 505, endPoint y: 55, distance: 65.1
click at [505, 55] on div "AG10-501 Transthyretin Amyloid Cardiomyopathy Test 2 • as of Jun 2025 (Open) Lo…" at bounding box center [770, 57] width 1238 height 31
click at [44, 143] on p "Test" at bounding box center [74, 146] width 96 height 12
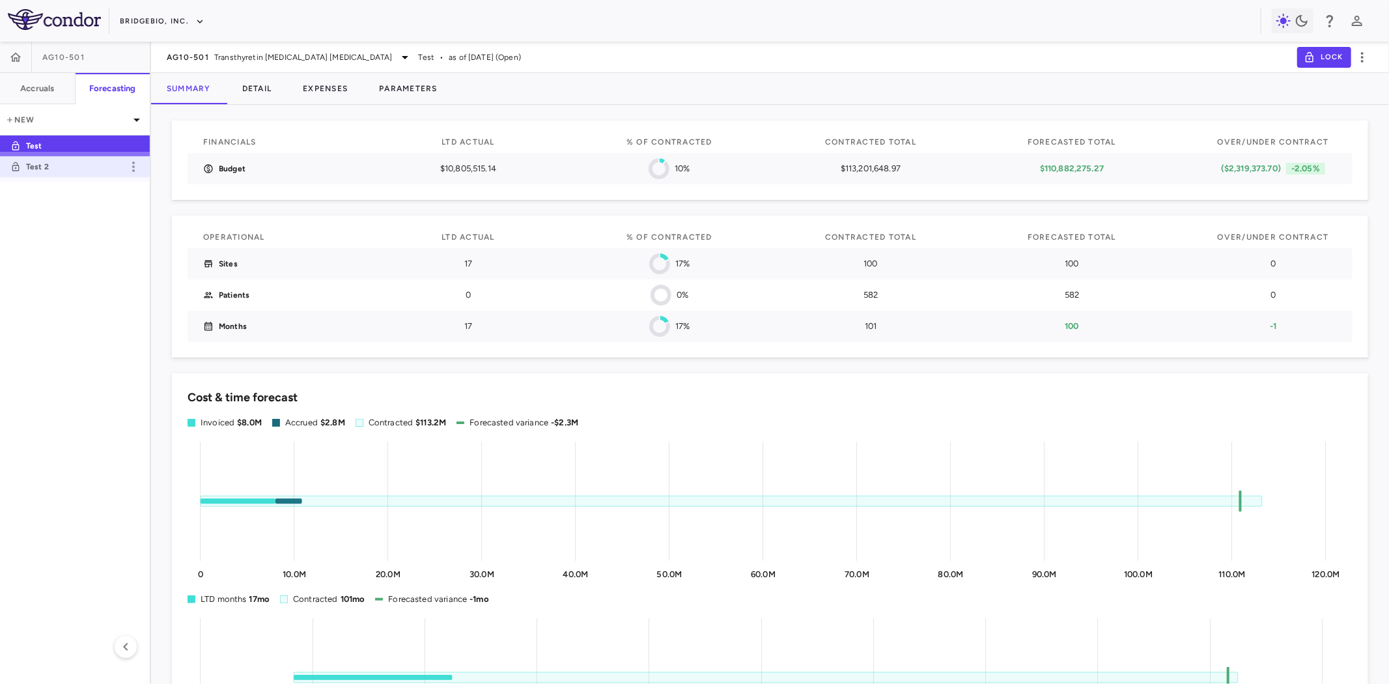
click at [37, 165] on p "Test 2" at bounding box center [74, 167] width 96 height 12
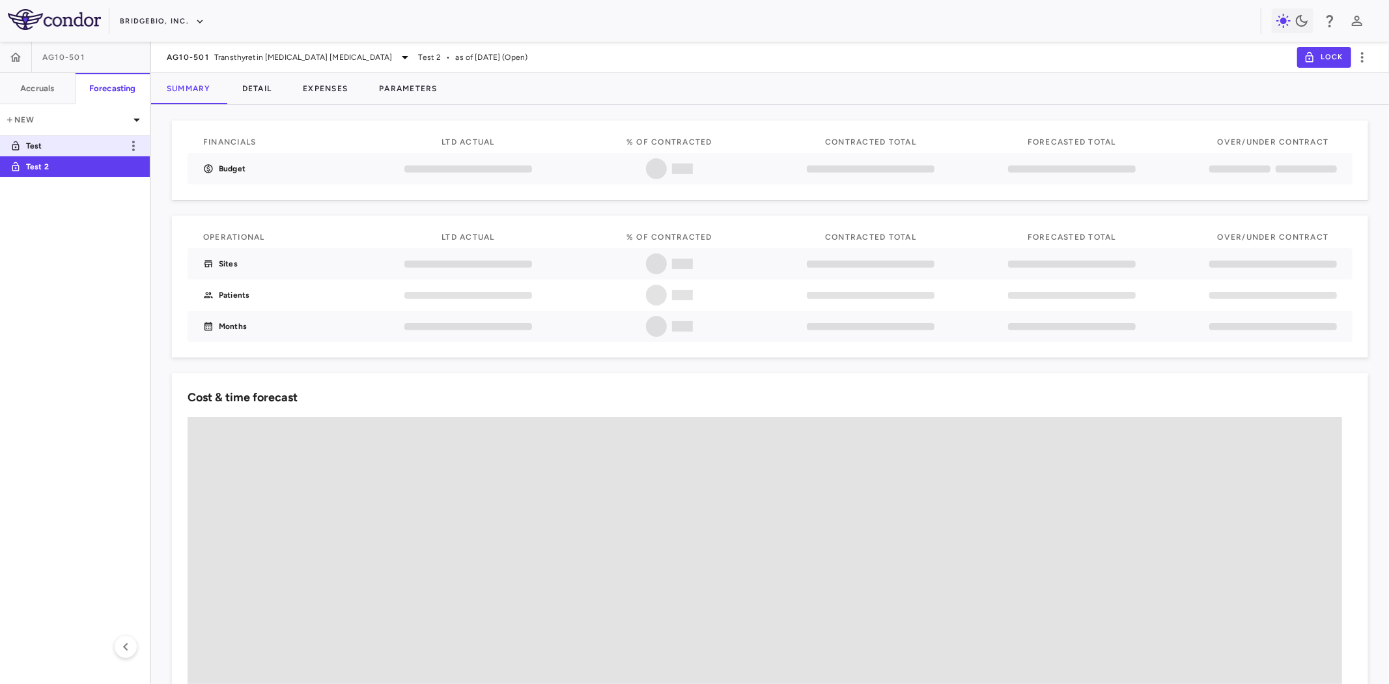
click at [64, 144] on p "Test" at bounding box center [74, 146] width 96 height 12
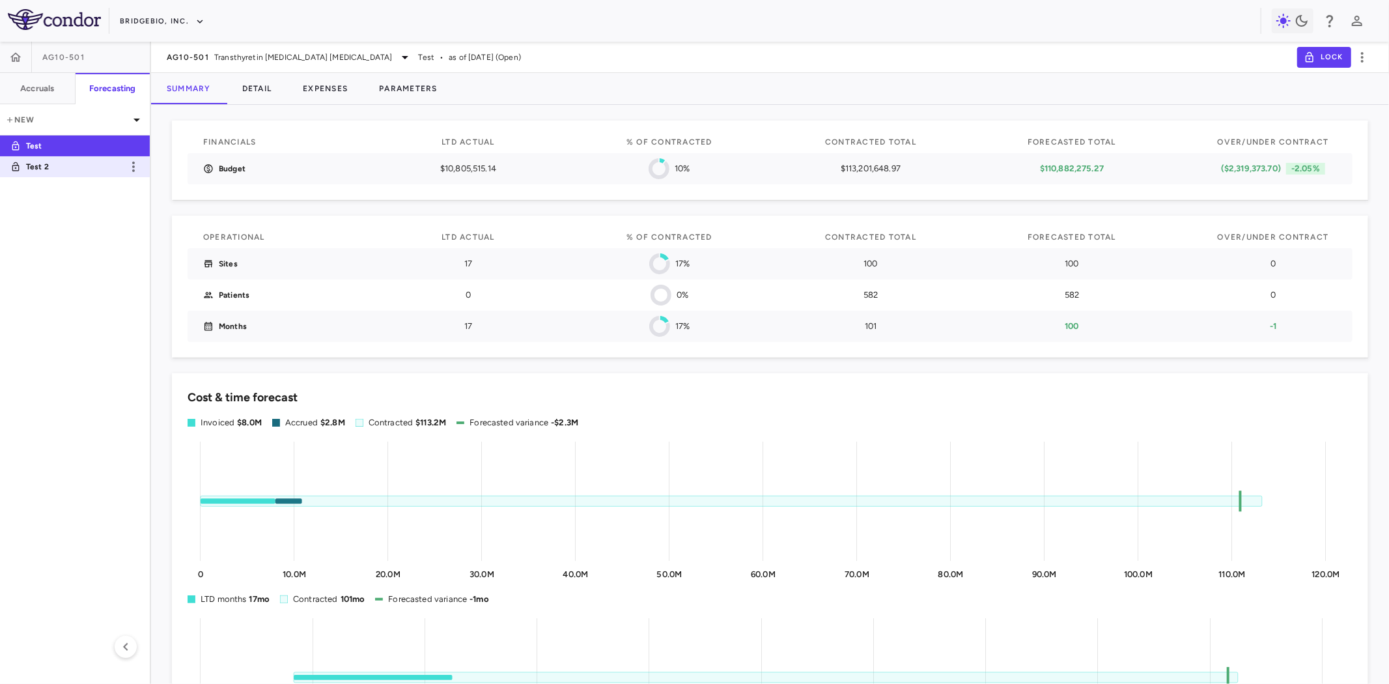
drag, startPoint x: 72, startPoint y: 166, endPoint x: 87, endPoint y: 169, distance: 14.7
click at [72, 165] on p "Test 2" at bounding box center [74, 167] width 96 height 12
click at [55, 142] on p "Test" at bounding box center [74, 146] width 96 height 12
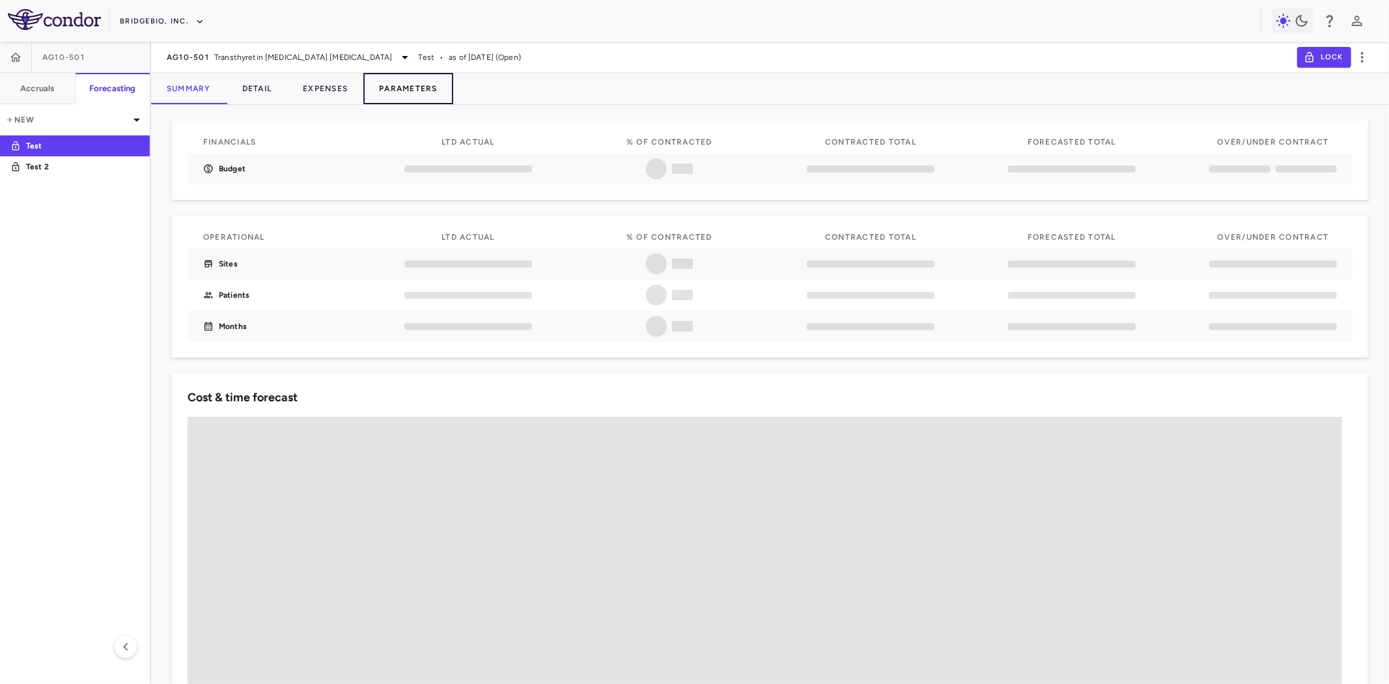
click at [430, 87] on button "Parameters" at bounding box center [408, 88] width 90 height 31
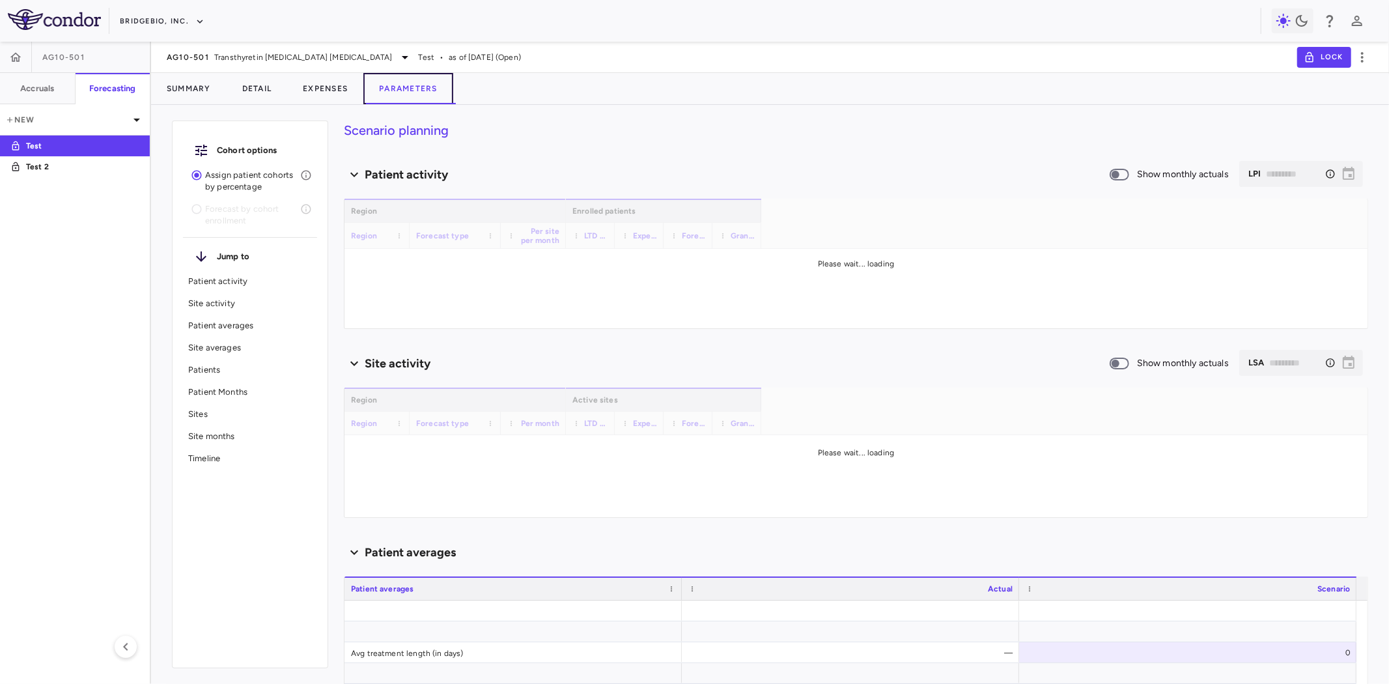
type input "********"
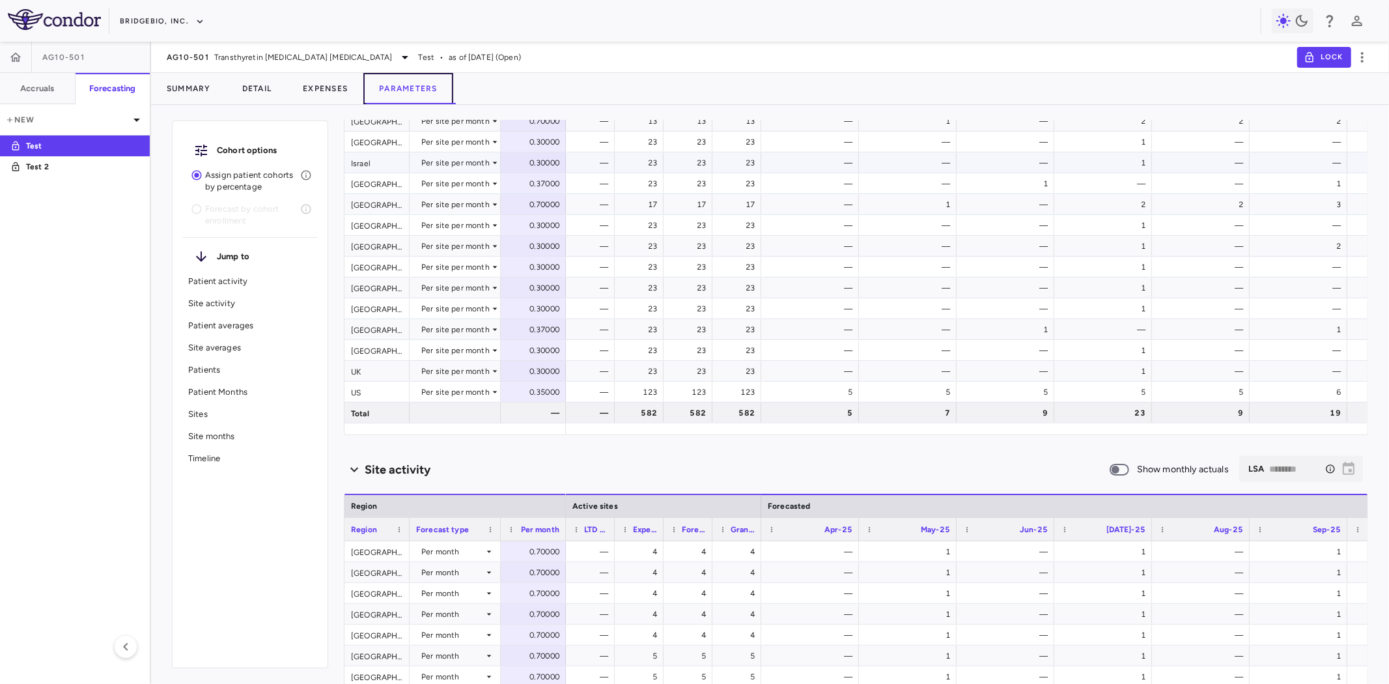
scroll to position [72, 0]
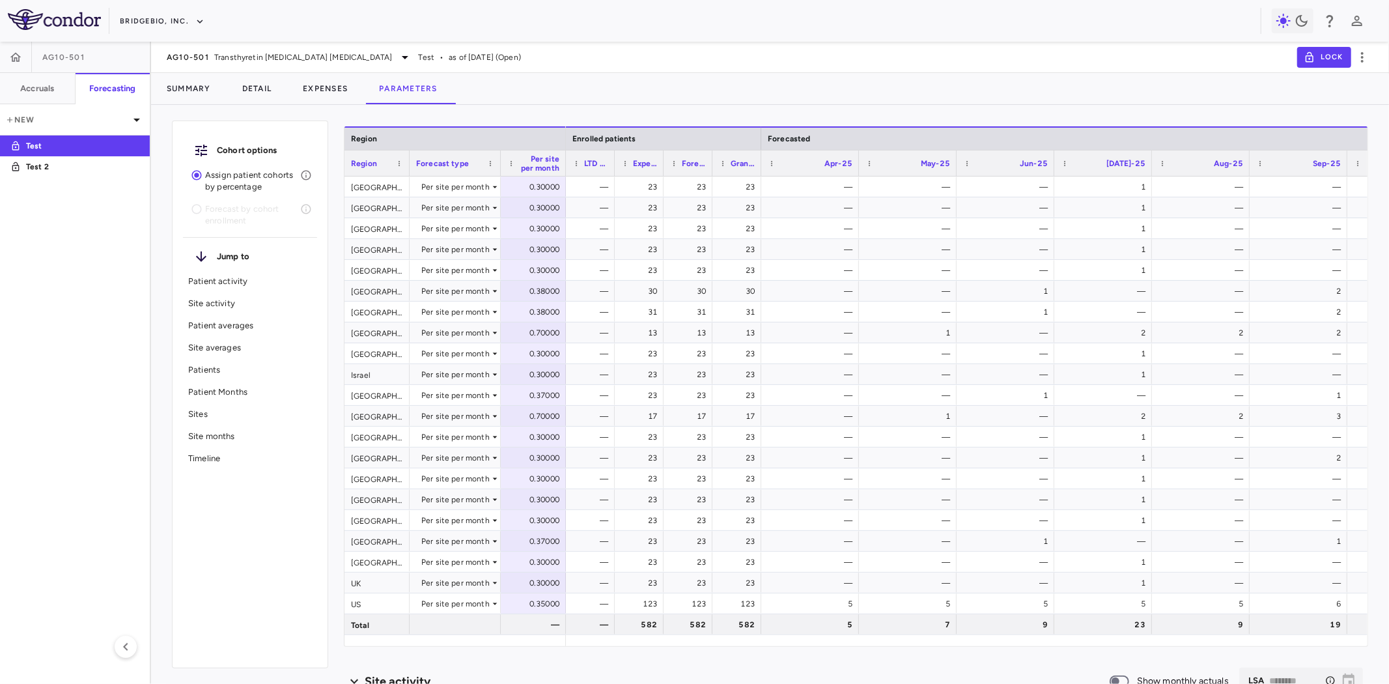
drag, startPoint x: 492, startPoint y: 55, endPoint x: 428, endPoint y: 53, distance: 64.5
click at [428, 53] on div "AG10-501 Transthyretin Amyloid Cardiomyopathy Test • as of Mar 2025 (Open) Lock" at bounding box center [770, 57] width 1238 height 31
click at [499, 55] on div "AG10-501 Transthyretin Amyloid Cardiomyopathy Test • as of Mar 2025 (Open) Lock" at bounding box center [770, 57] width 1238 height 31
drag, startPoint x: 502, startPoint y: 55, endPoint x: 430, endPoint y: 60, distance: 71.8
click at [430, 60] on div "AG10-501 Transthyretin Amyloid Cardiomyopathy Test • as of Mar 2025 (Open) Lock" at bounding box center [770, 57] width 1238 height 31
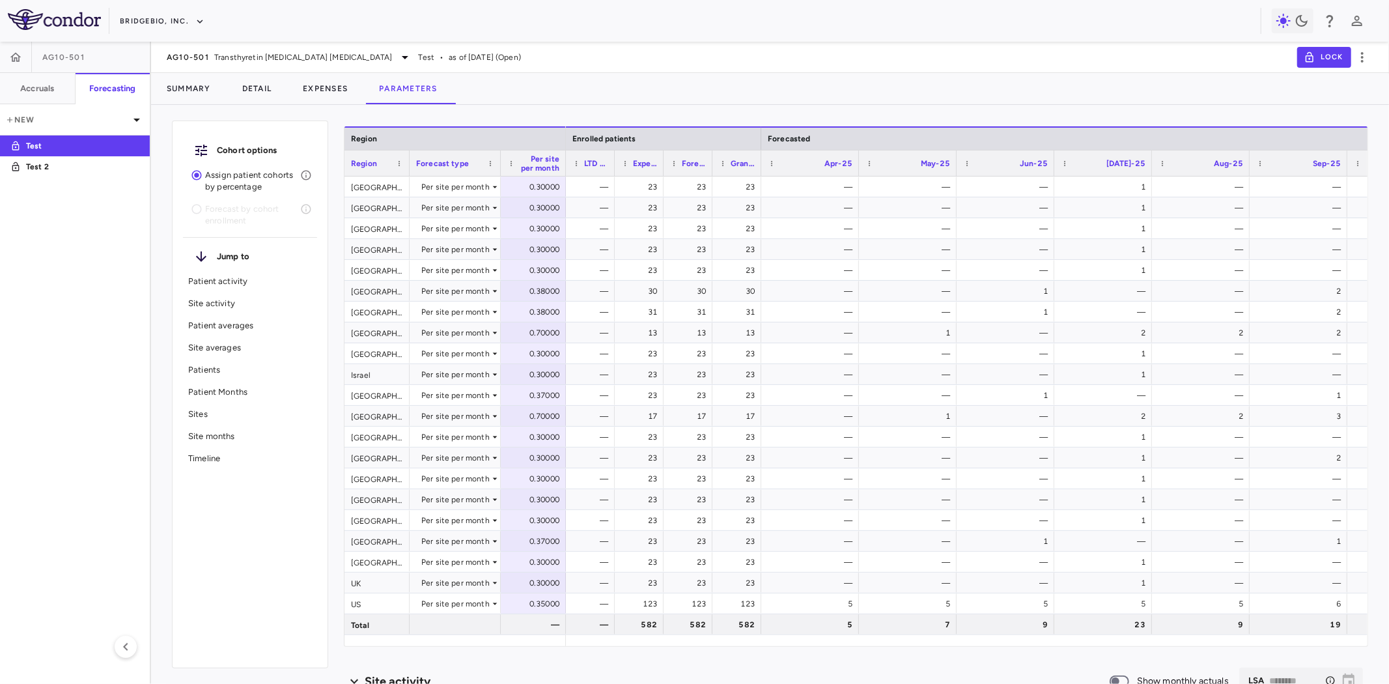
drag, startPoint x: 53, startPoint y: 171, endPoint x: 388, endPoint y: 102, distance: 342.6
click at [53, 171] on p "Test 2" at bounding box center [74, 167] width 96 height 12
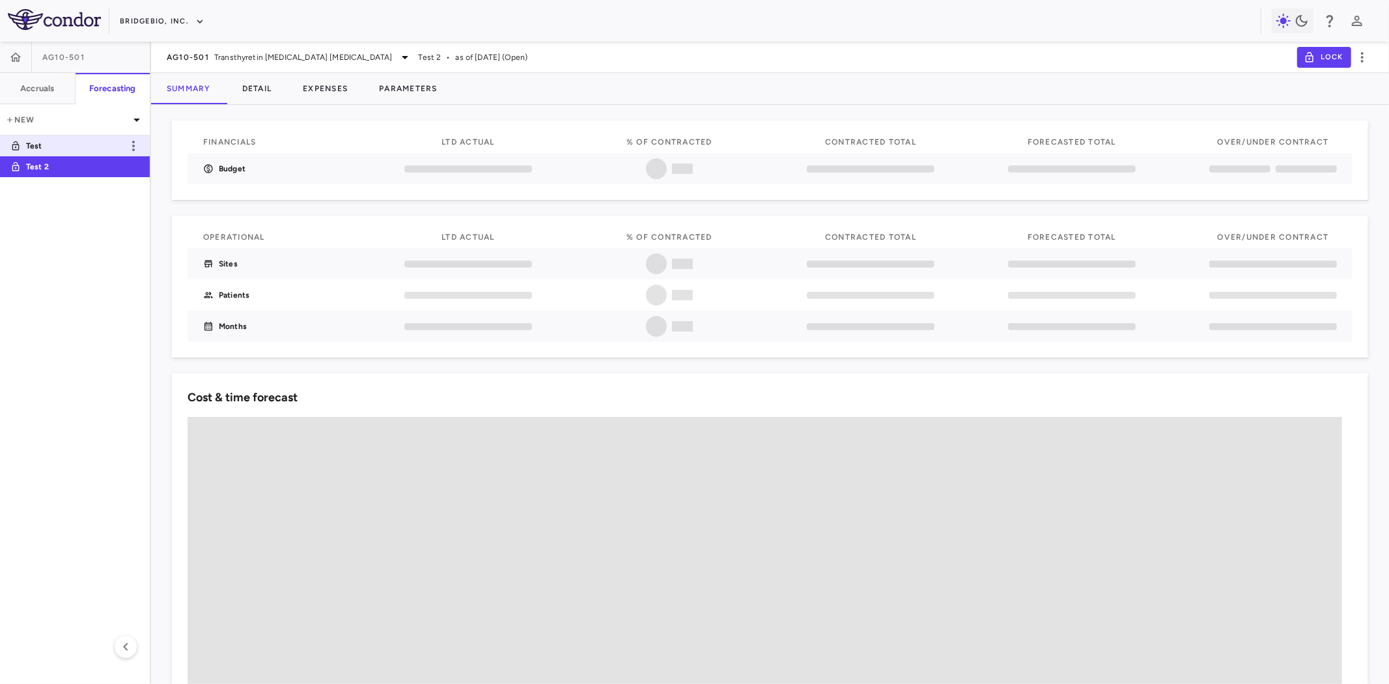
click at [50, 144] on p "Test" at bounding box center [74, 146] width 96 height 12
click at [47, 167] on p "Test 2" at bounding box center [74, 167] width 96 height 12
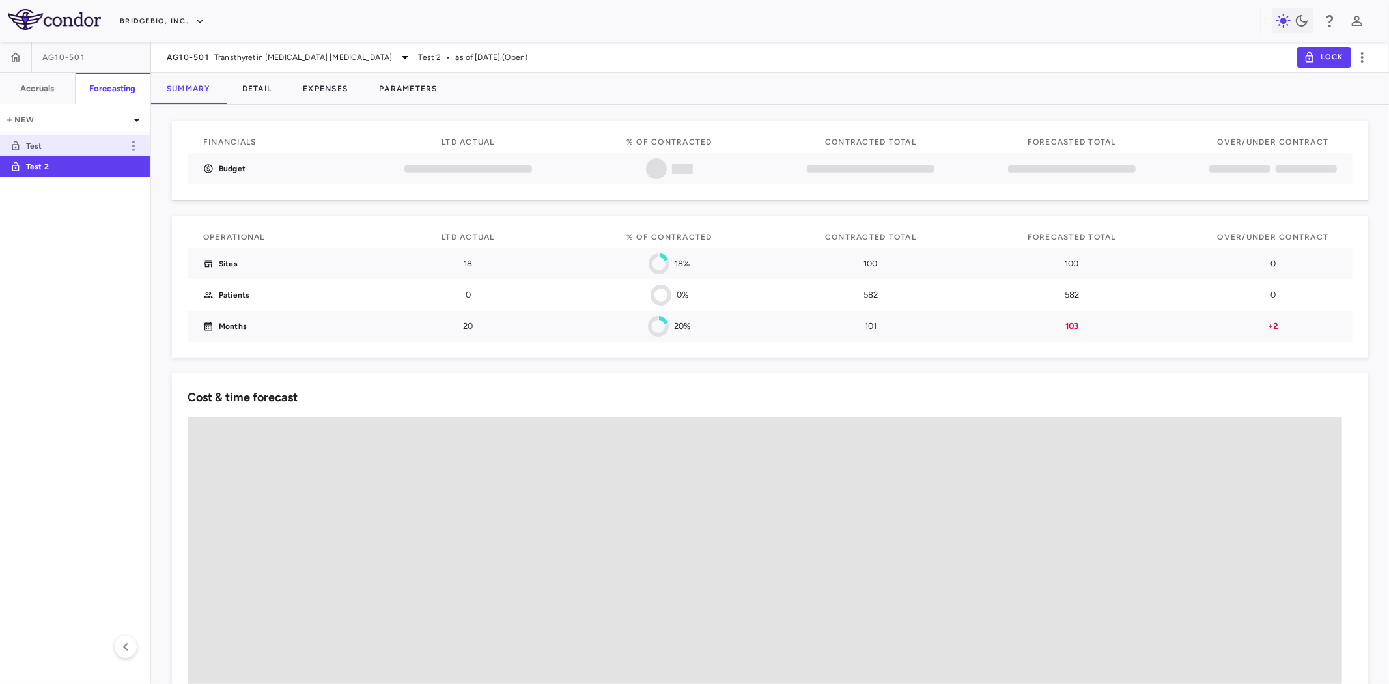
click at [57, 141] on p "Test" at bounding box center [74, 146] width 96 height 12
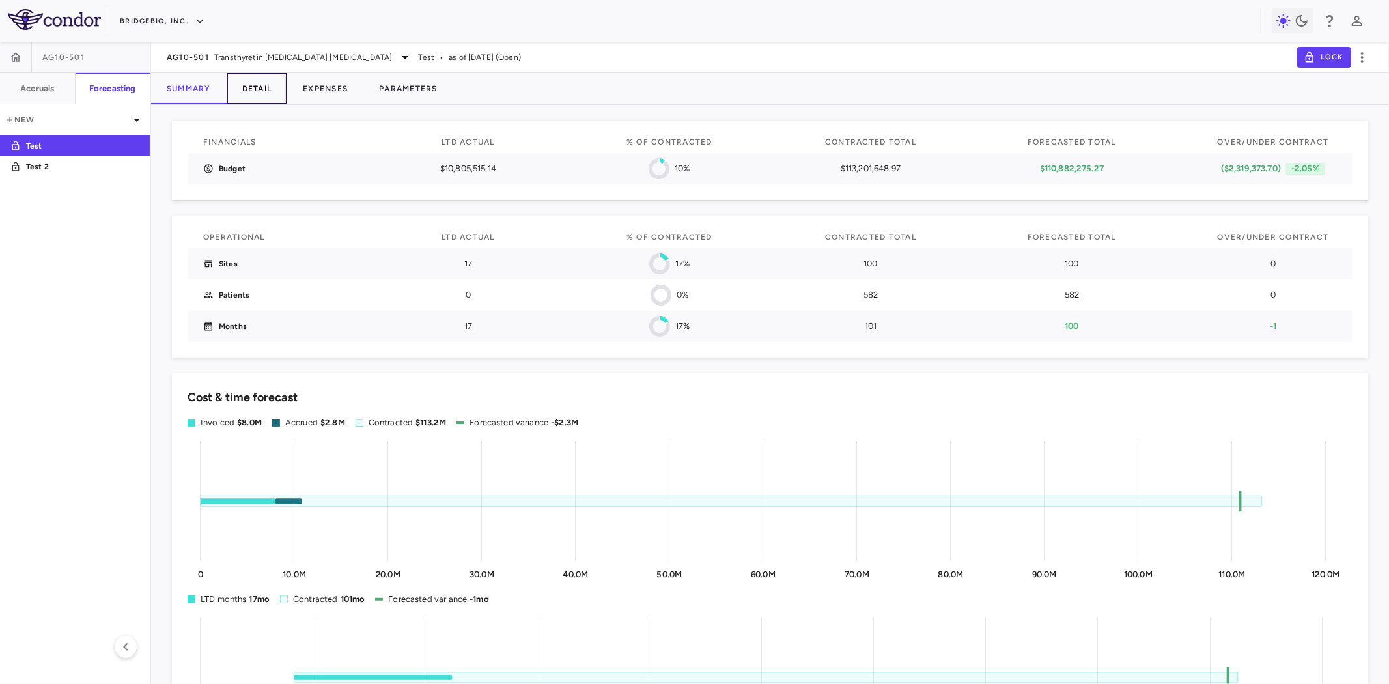
click at [262, 83] on button "Detail" at bounding box center [257, 88] width 61 height 31
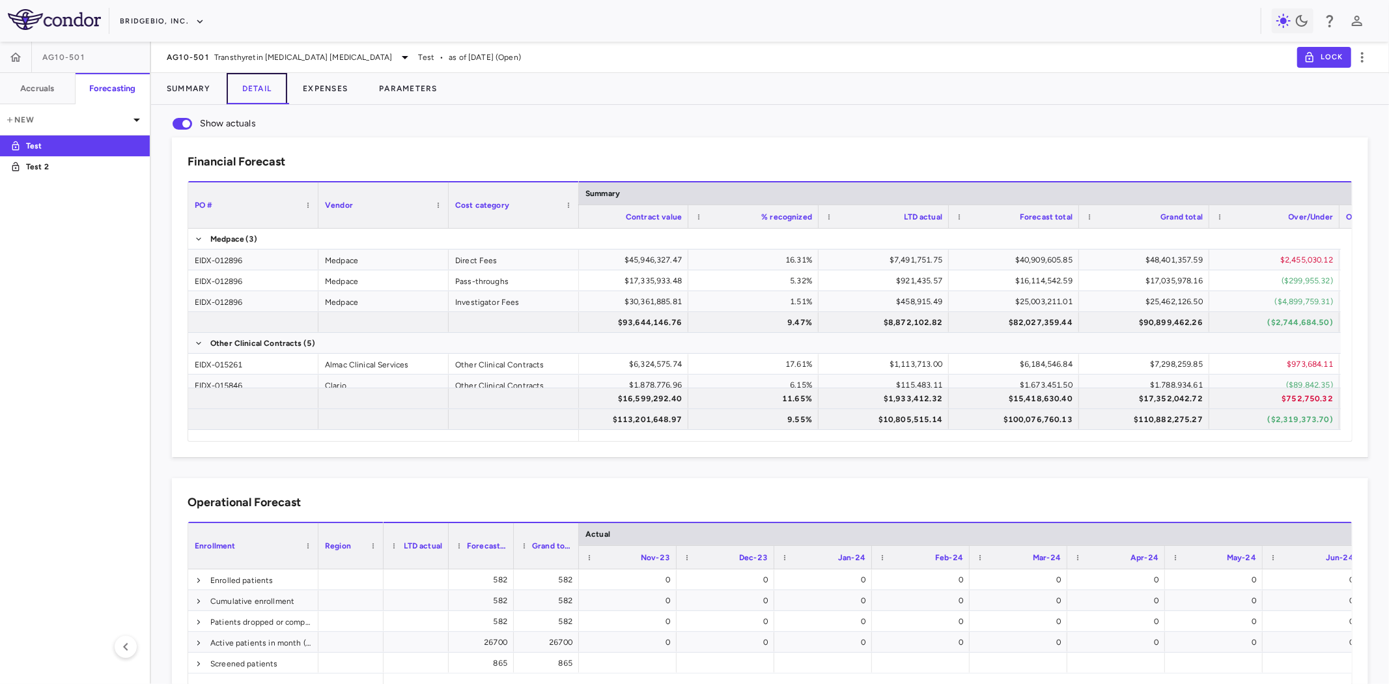
scroll to position [0, 212]
